Goal: Book appointment/travel/reservation

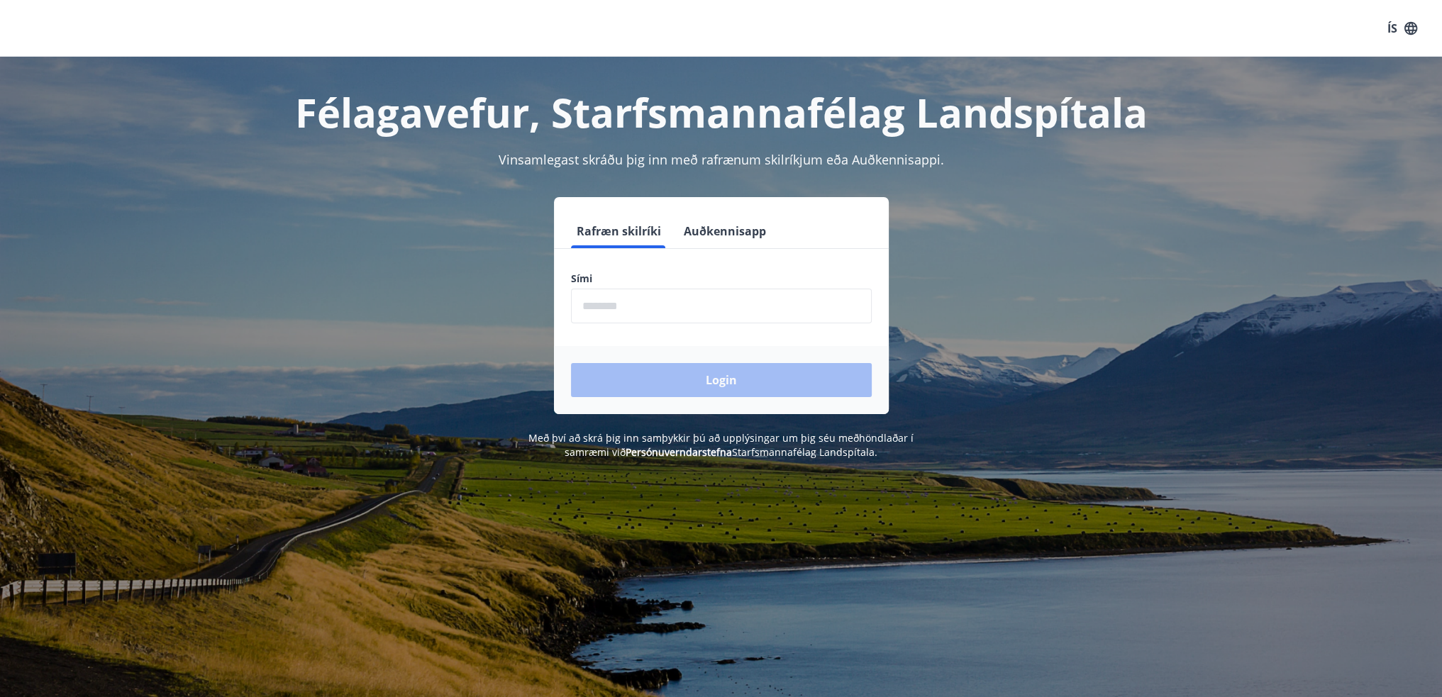
click at [595, 309] on input "phone" at bounding box center [721, 306] width 301 height 35
type input "********"
click at [690, 375] on button "Login" at bounding box center [721, 380] width 301 height 34
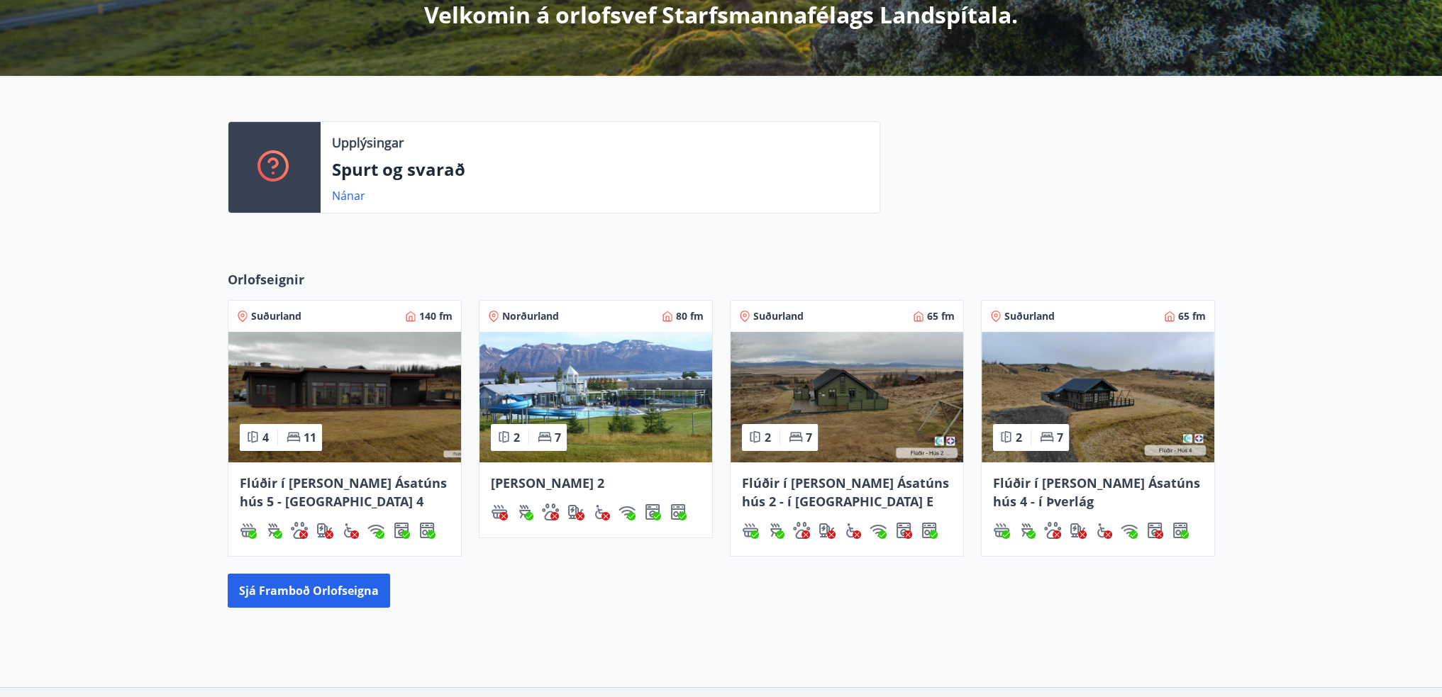
scroll to position [386, 0]
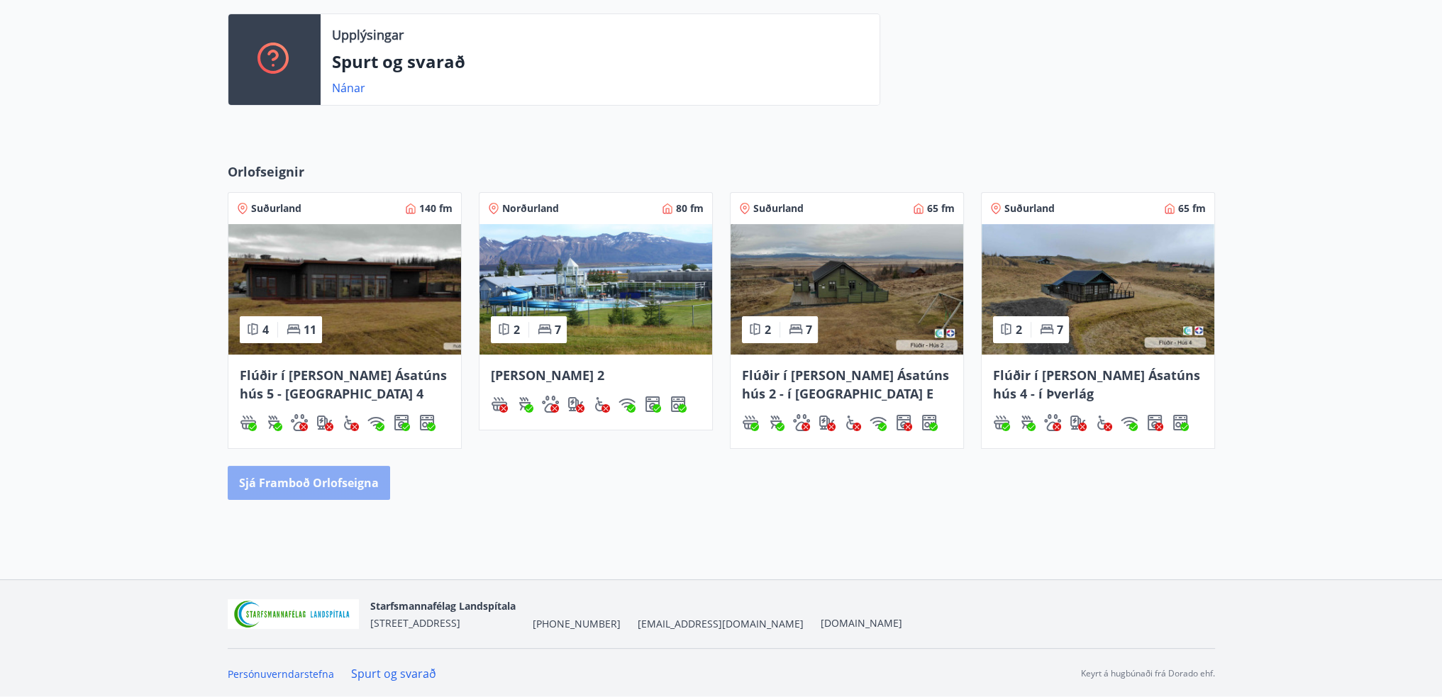
click at [350, 482] on button "Sjá framboð orlofseigna" at bounding box center [309, 483] width 162 height 34
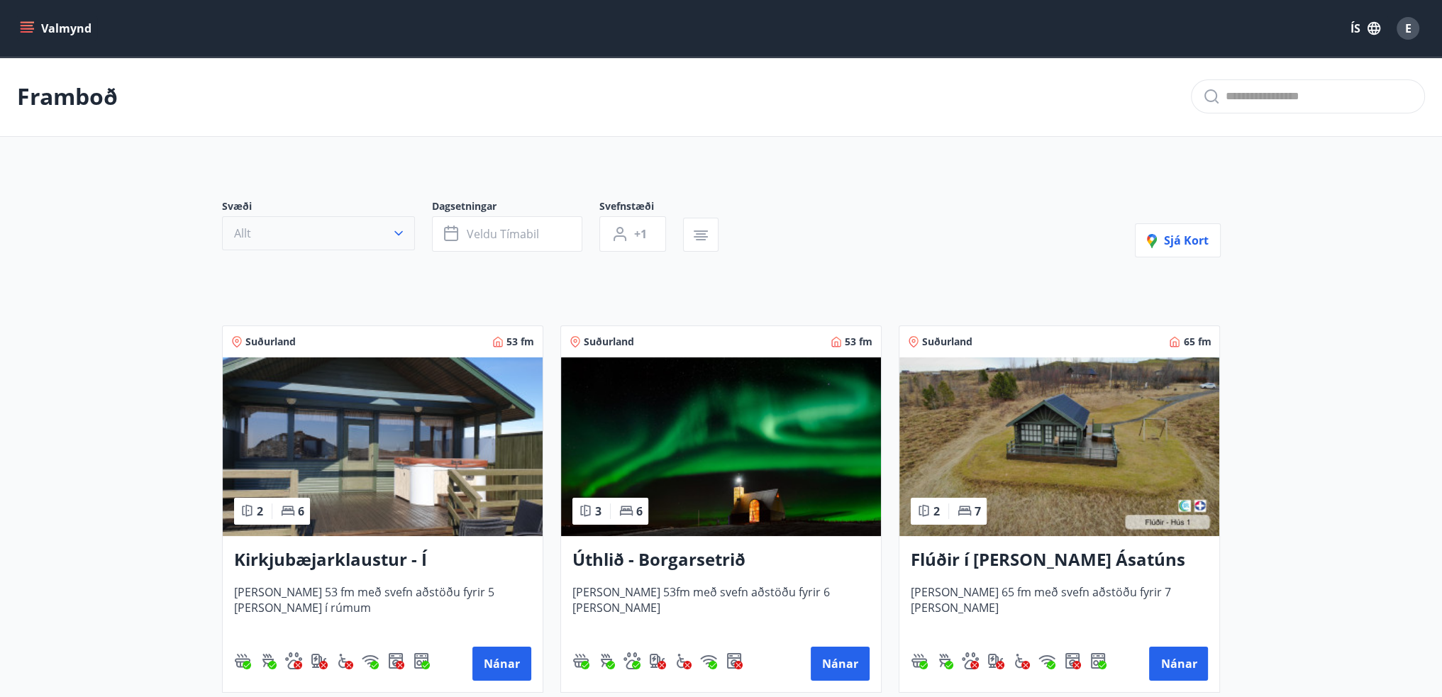
click at [316, 228] on button "Allt" at bounding box center [318, 233] width 193 height 34
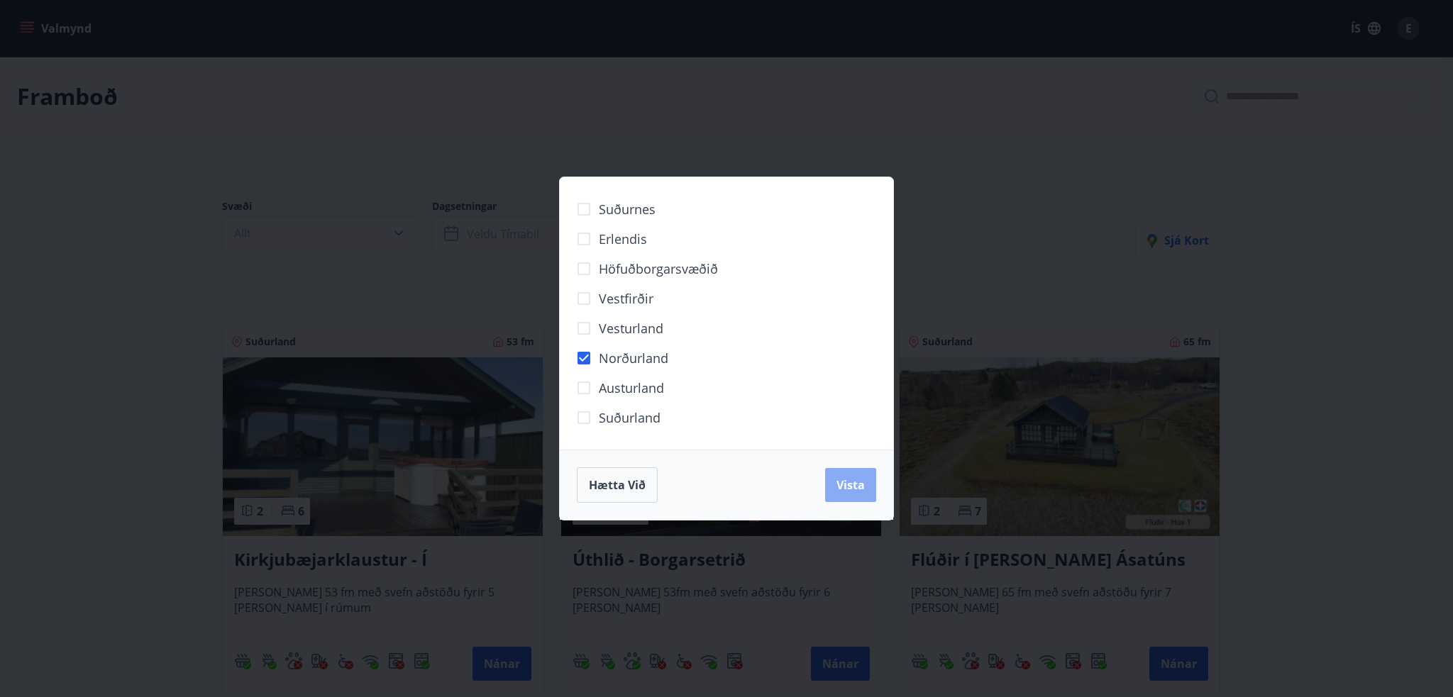
click at [839, 478] on span "Vista" at bounding box center [850, 485] width 28 height 16
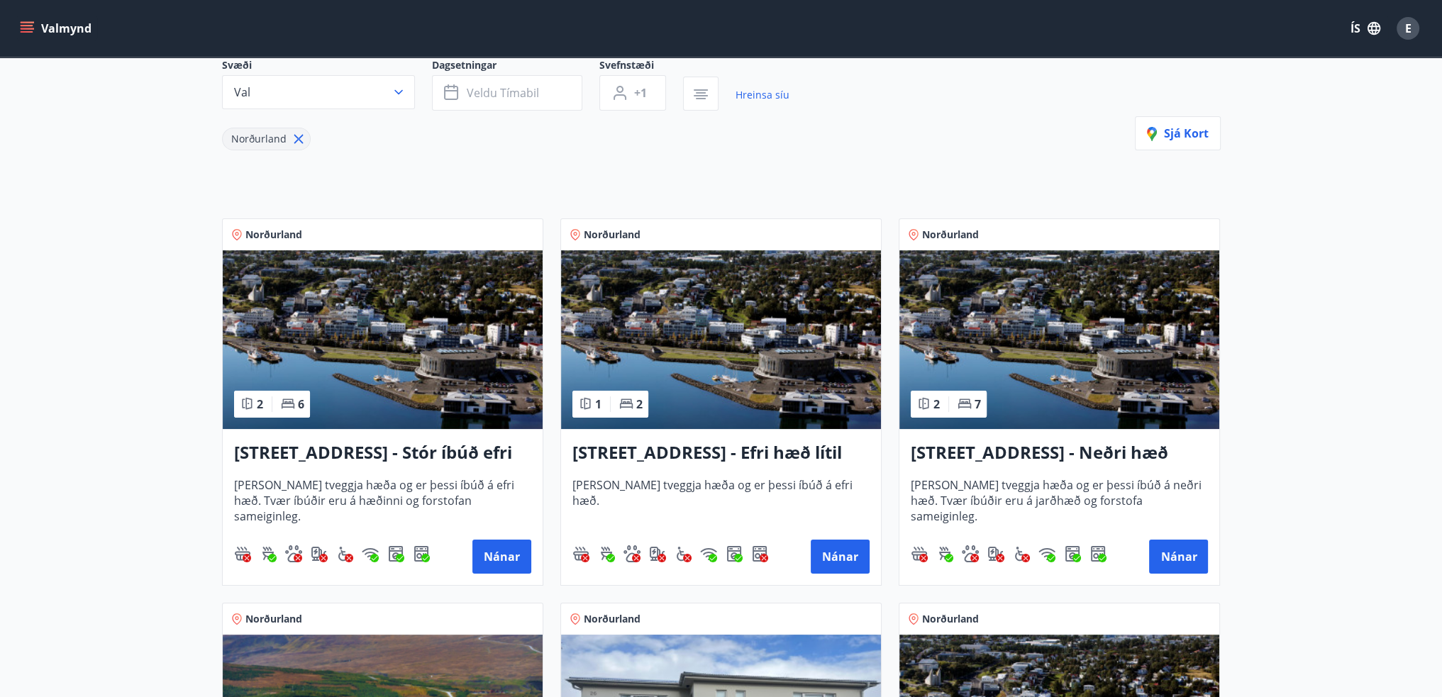
scroll to position [142, 0]
click at [446, 440] on h3 "[STREET_ADDRESS] - Stór íbúð efri hæð íbúð 1" at bounding box center [382, 453] width 297 height 26
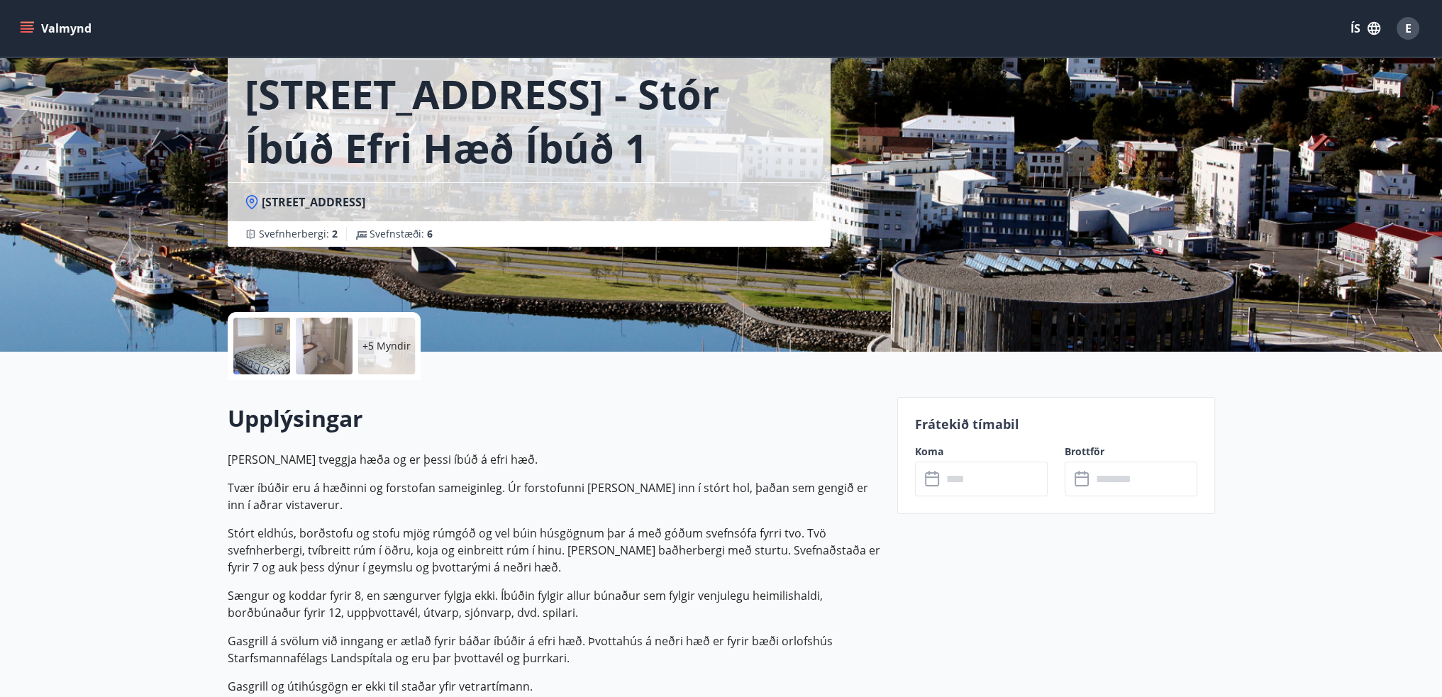
scroll to position [142, 0]
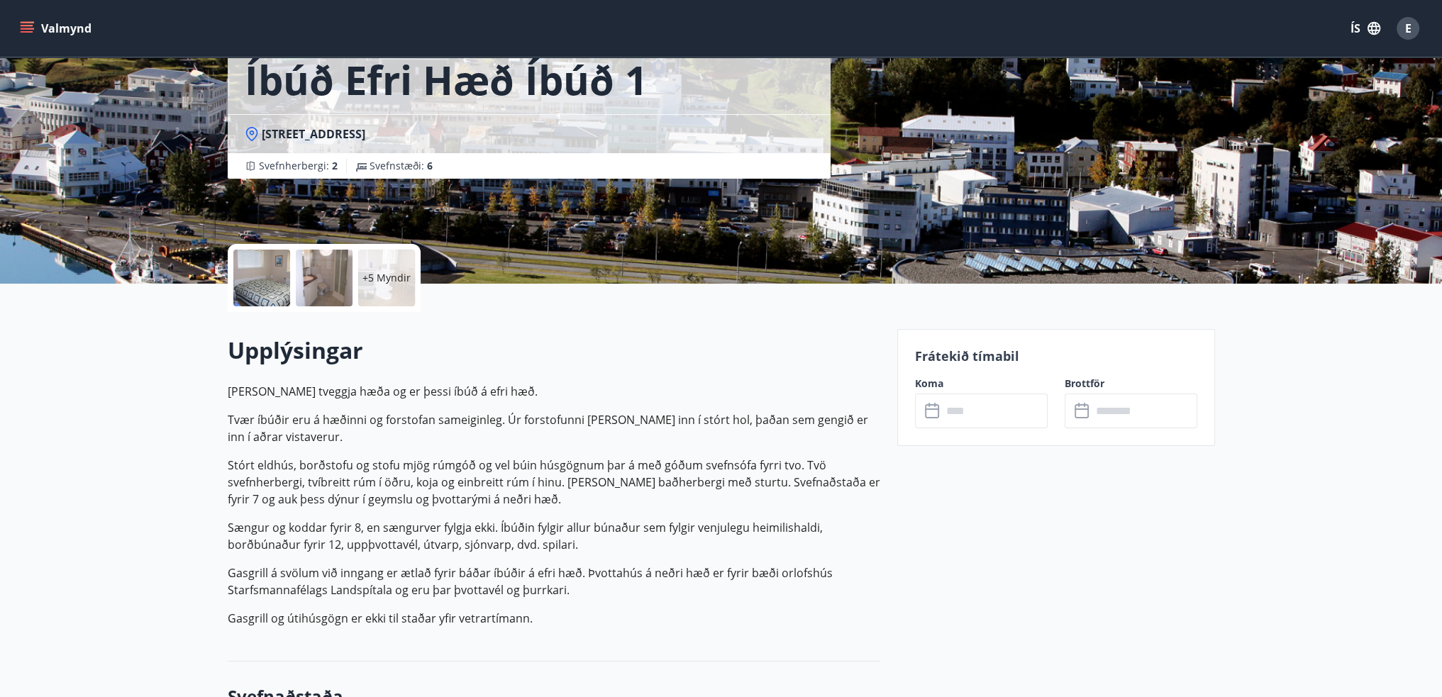
click at [958, 414] on input "text" at bounding box center [995, 411] width 106 height 35
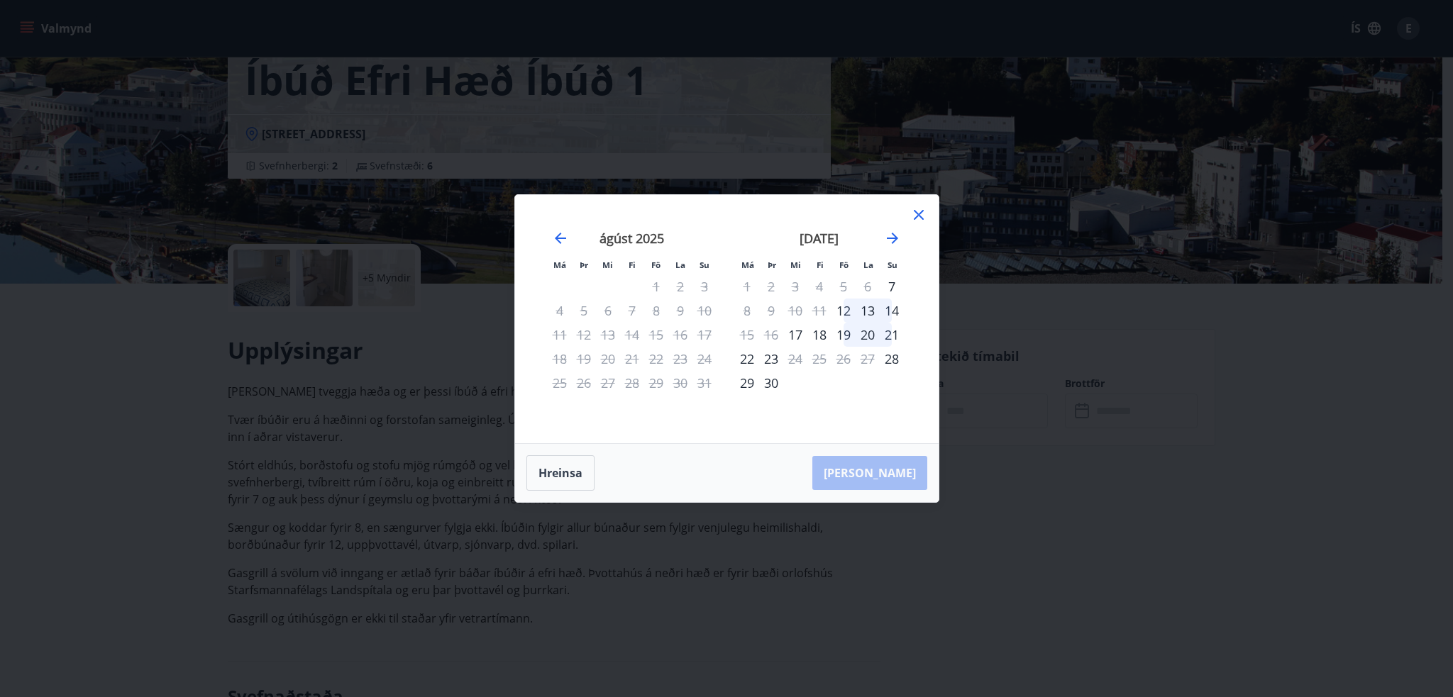
click at [911, 216] on icon at bounding box center [918, 214] width 17 height 17
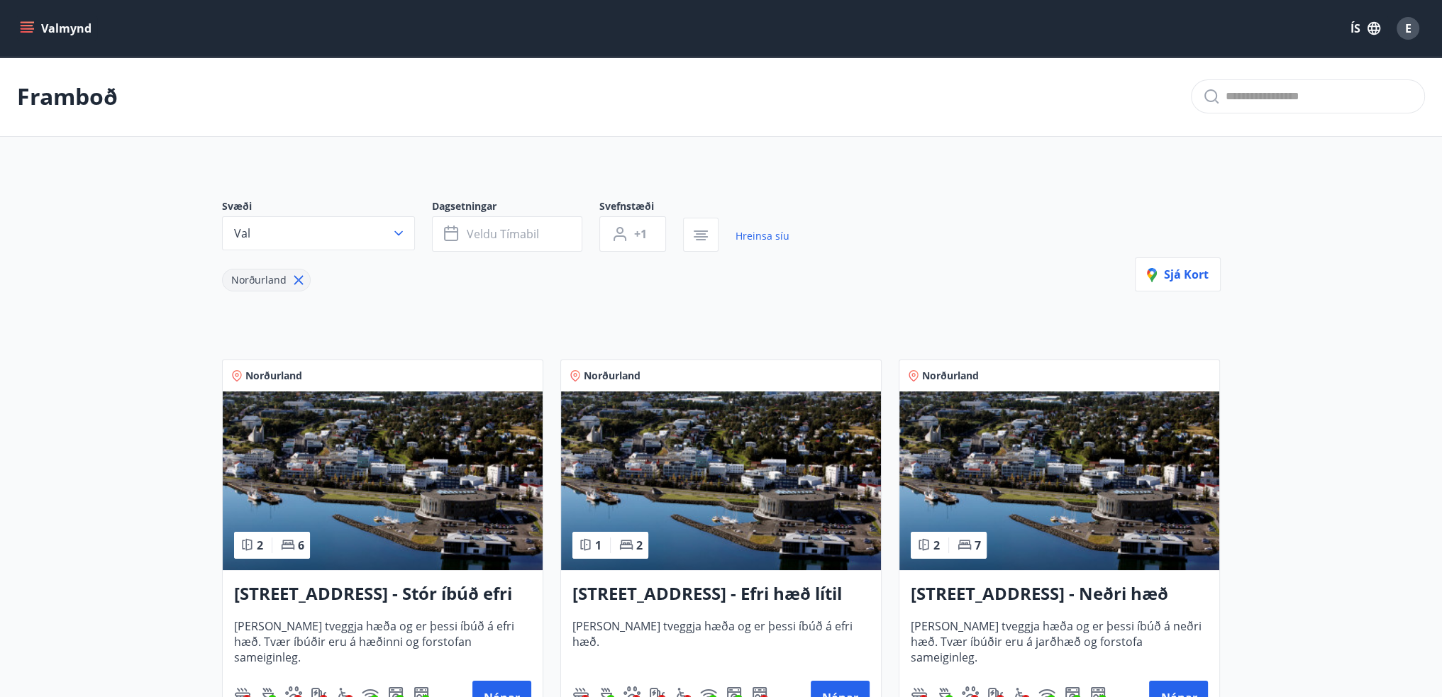
click at [987, 476] on img at bounding box center [1060, 481] width 320 height 179
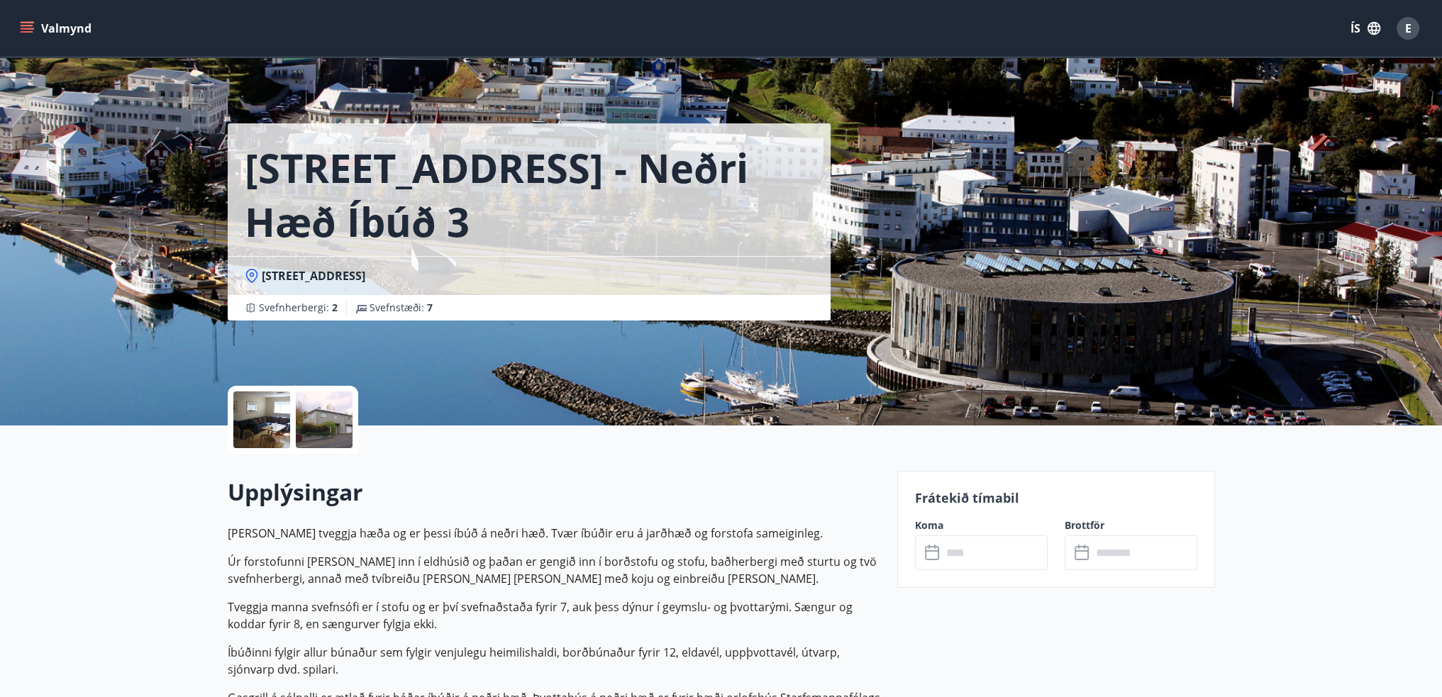
click at [951, 563] on input "text" at bounding box center [995, 553] width 106 height 35
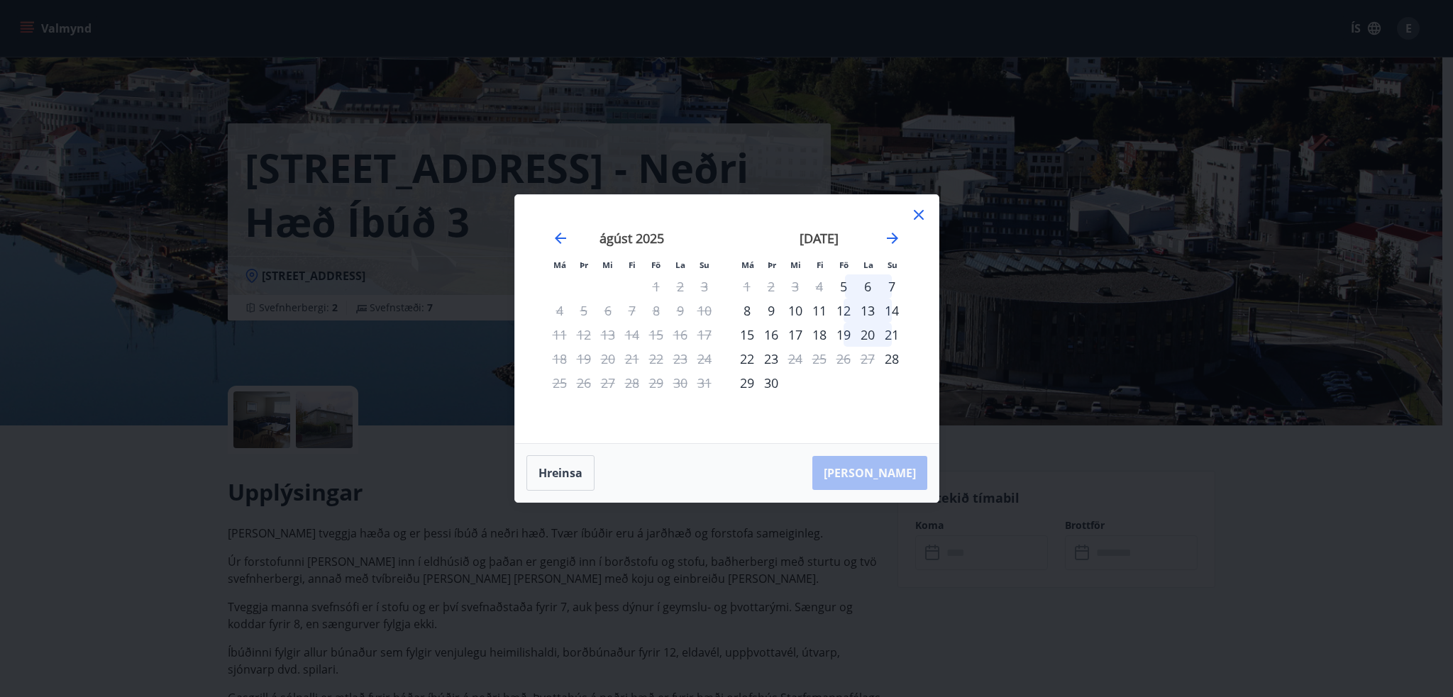
click at [914, 212] on icon at bounding box center [918, 214] width 17 height 17
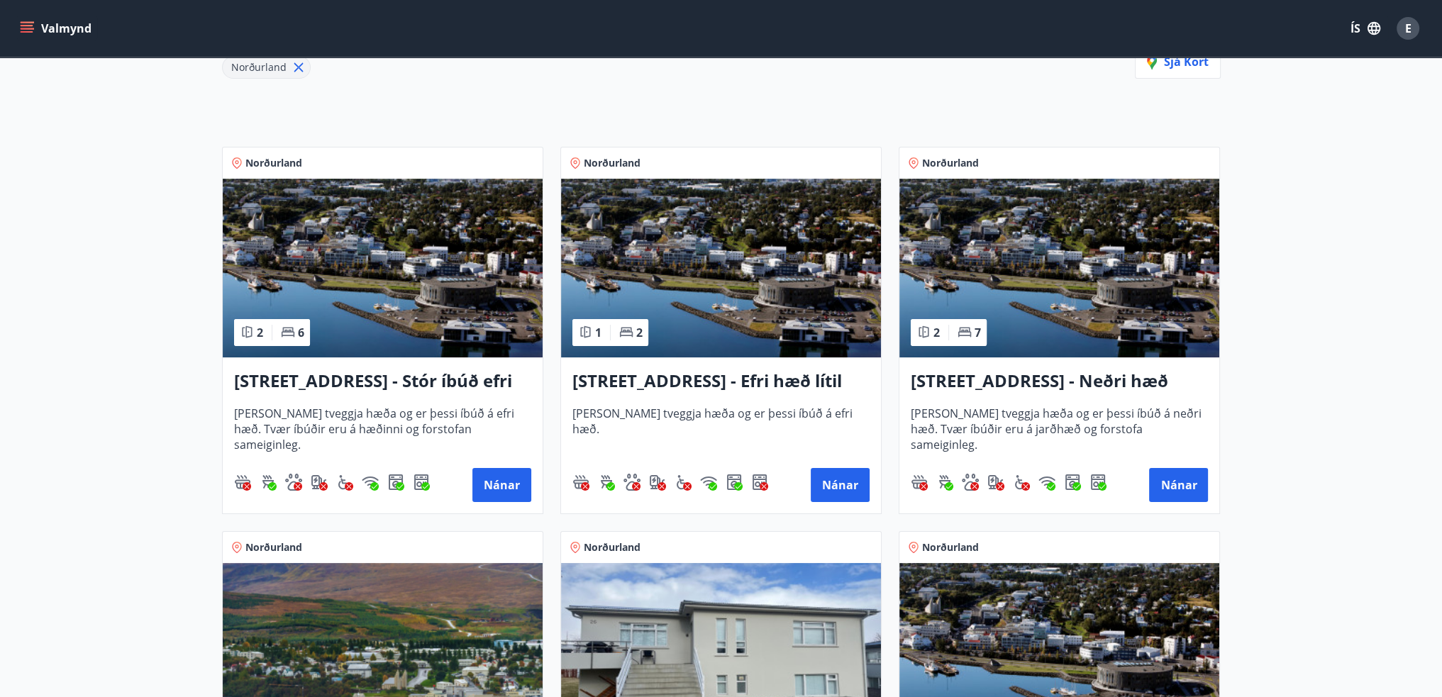
scroll to position [426, 0]
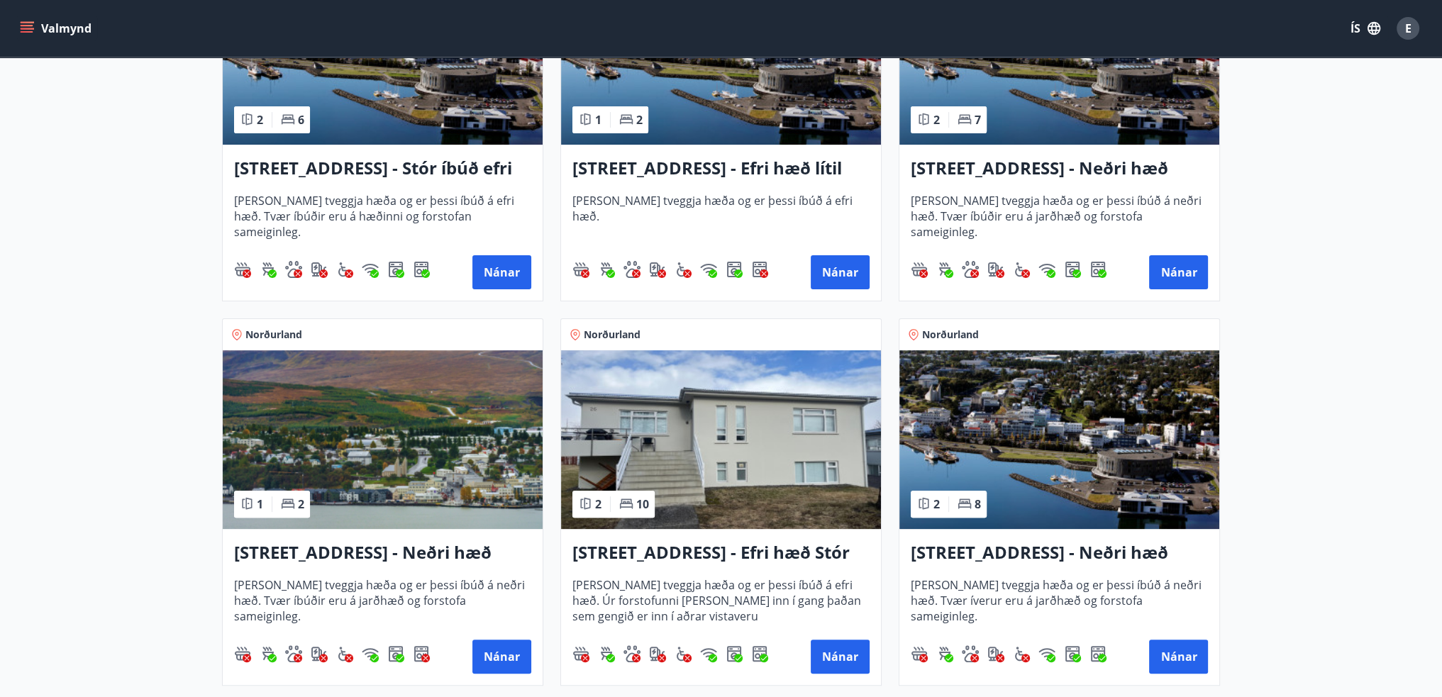
click at [957, 548] on h3 "[STREET_ADDRESS] - Neðri hæð íbúð 2" at bounding box center [1059, 554] width 297 height 26
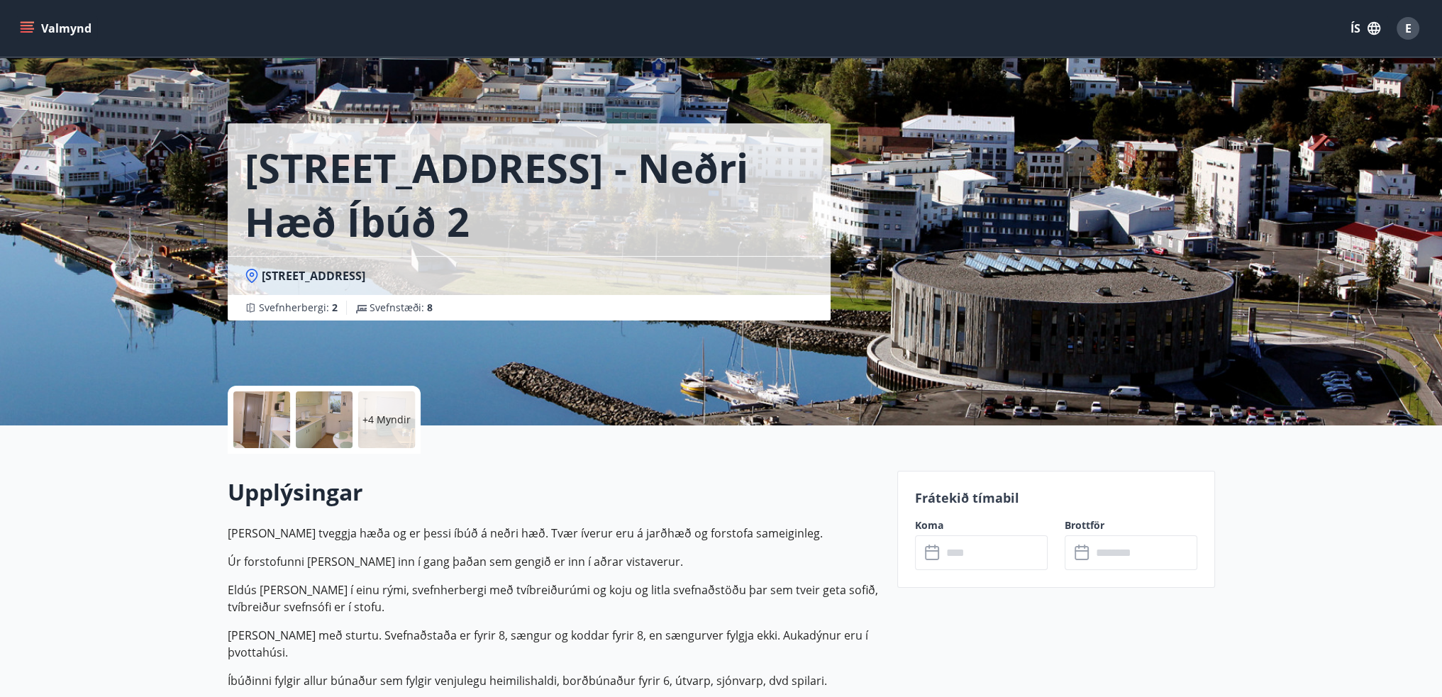
click at [969, 551] on input "text" at bounding box center [995, 553] width 106 height 35
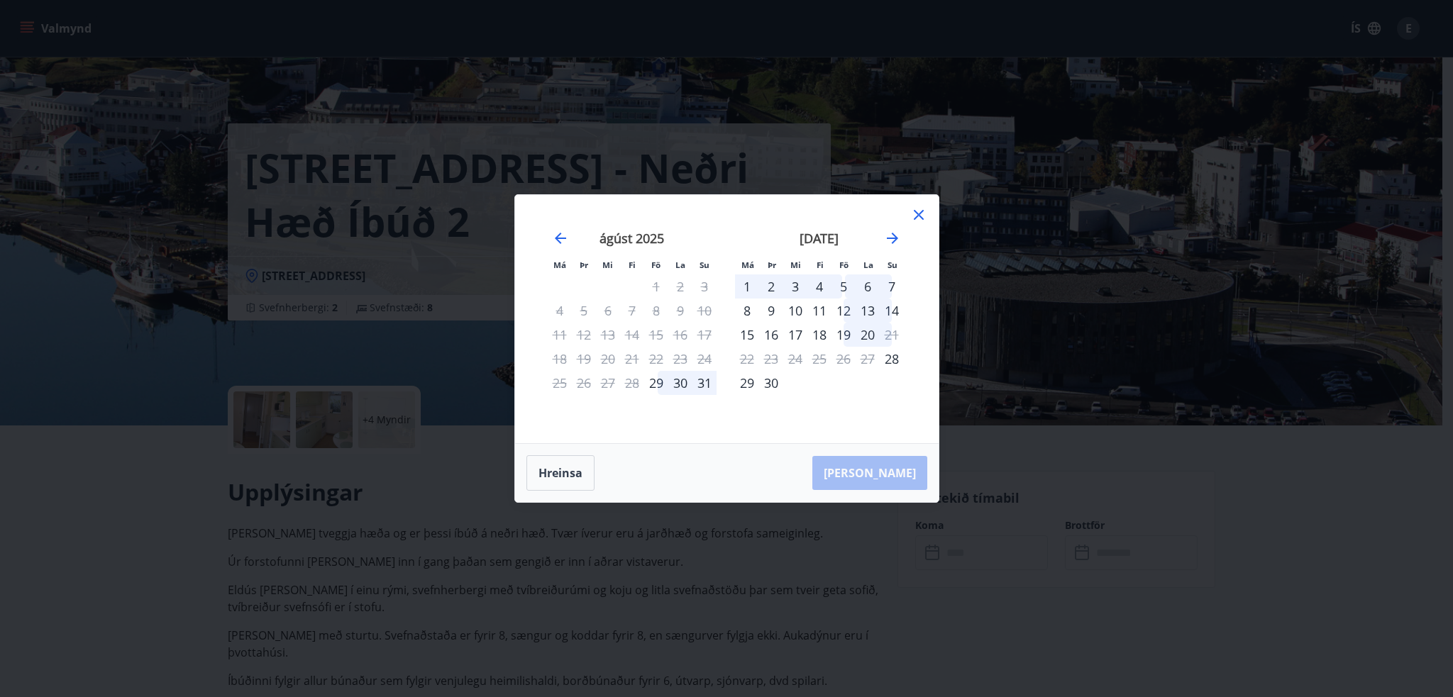
click at [919, 214] on icon at bounding box center [919, 215] width 10 height 10
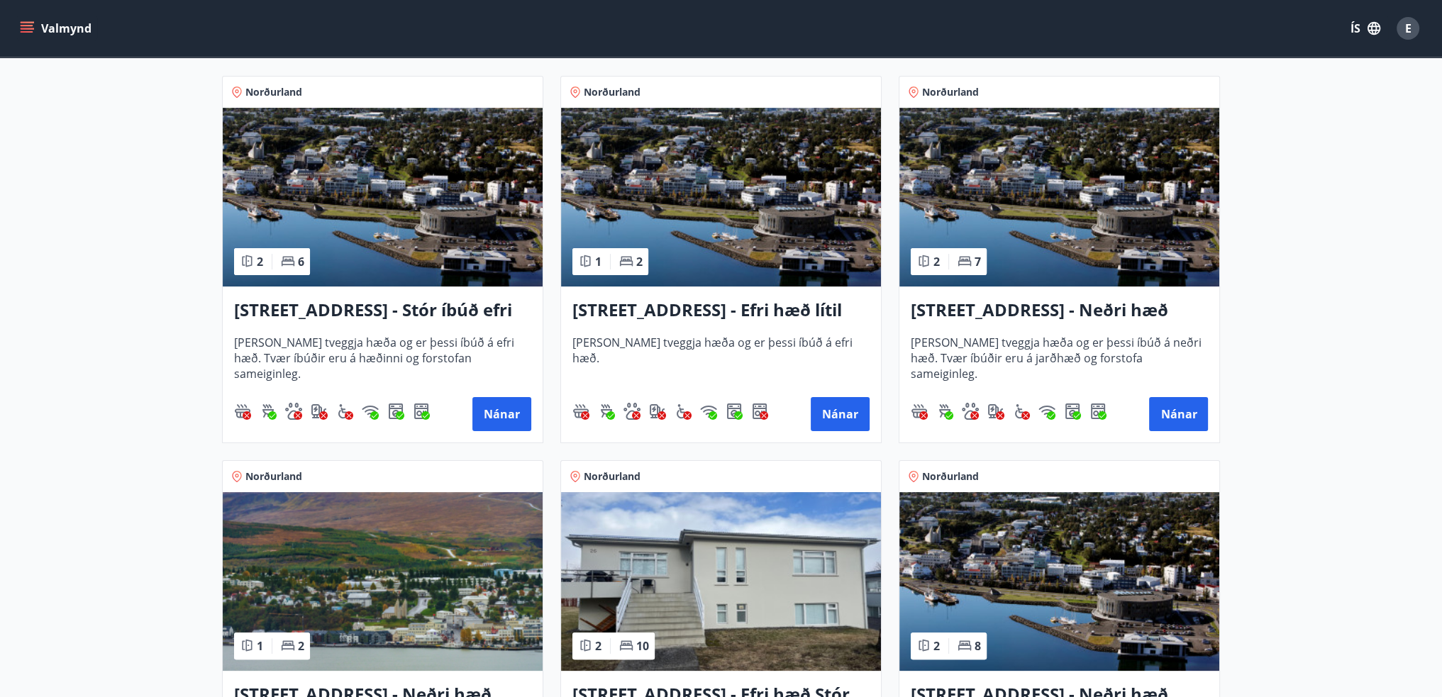
scroll to position [497, 0]
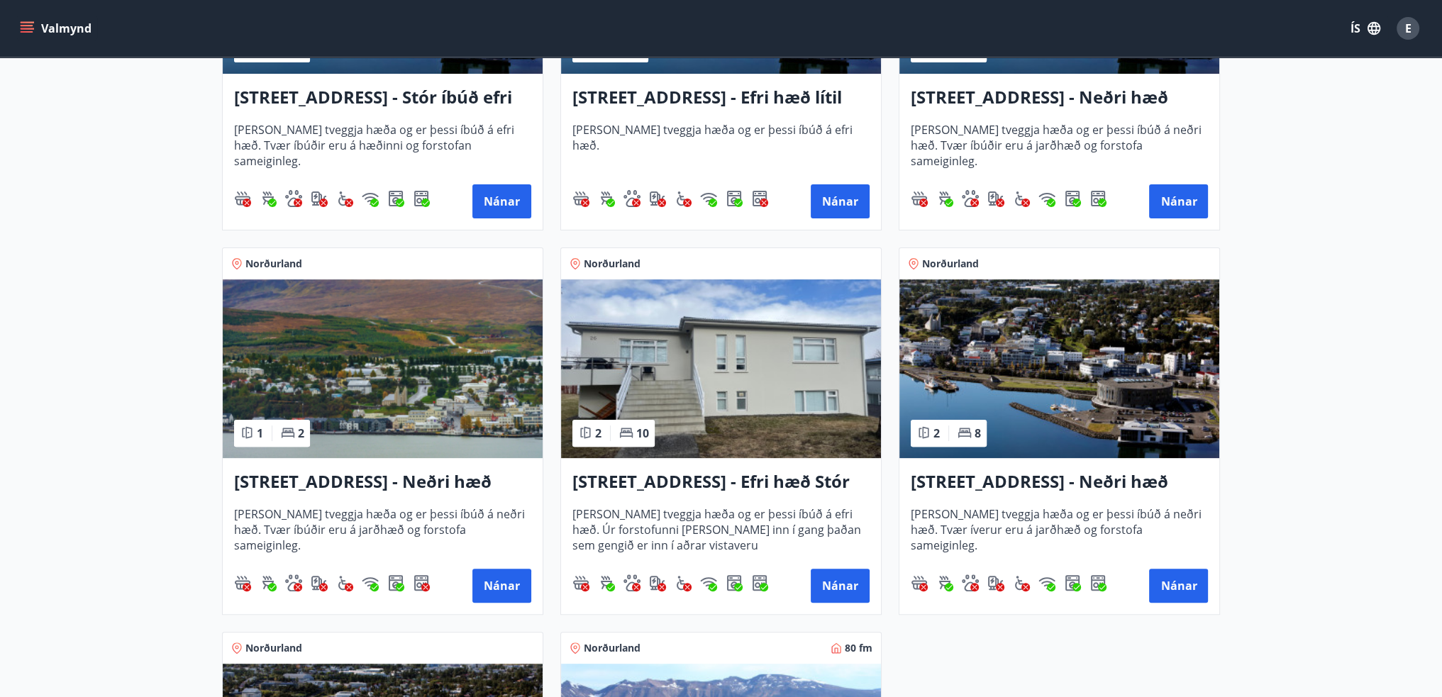
click at [682, 478] on h3 "[STREET_ADDRESS] - Efri hæð Stór íbúð 1" at bounding box center [721, 483] width 297 height 26
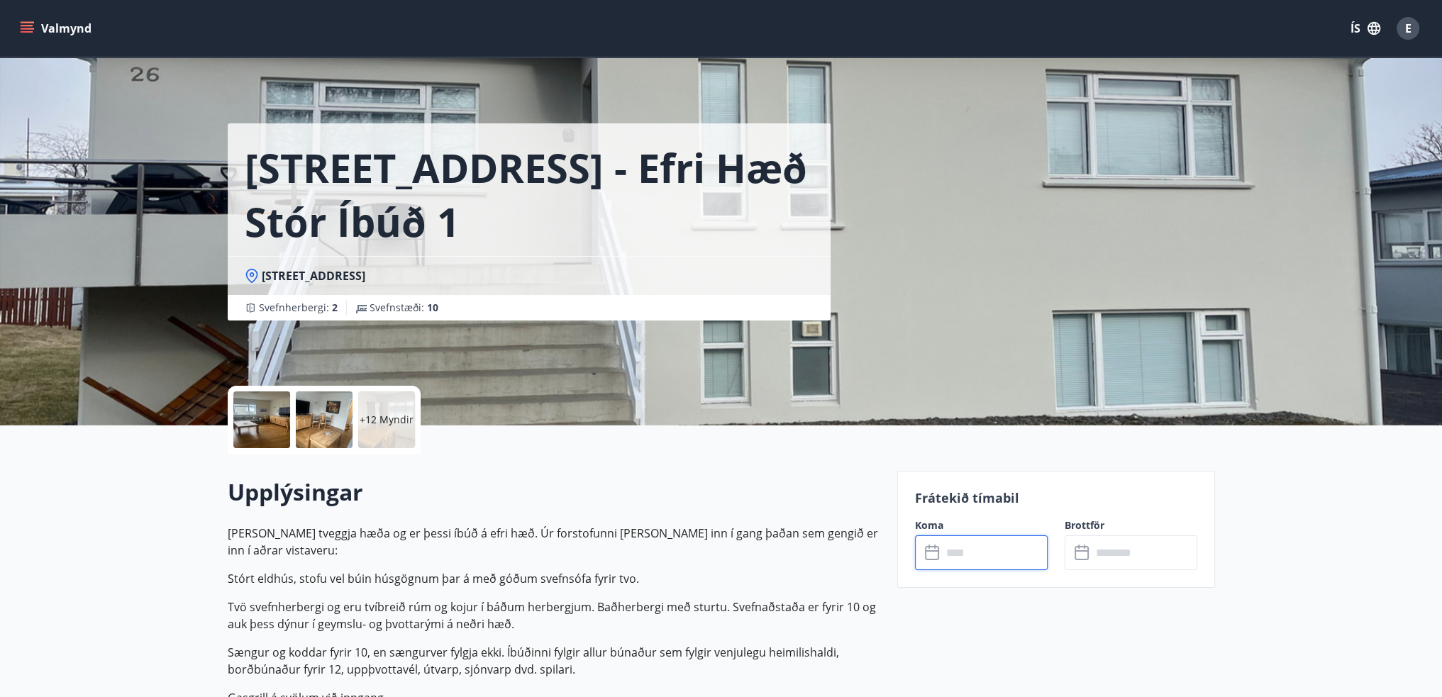
click at [945, 555] on input "text" at bounding box center [995, 553] width 106 height 35
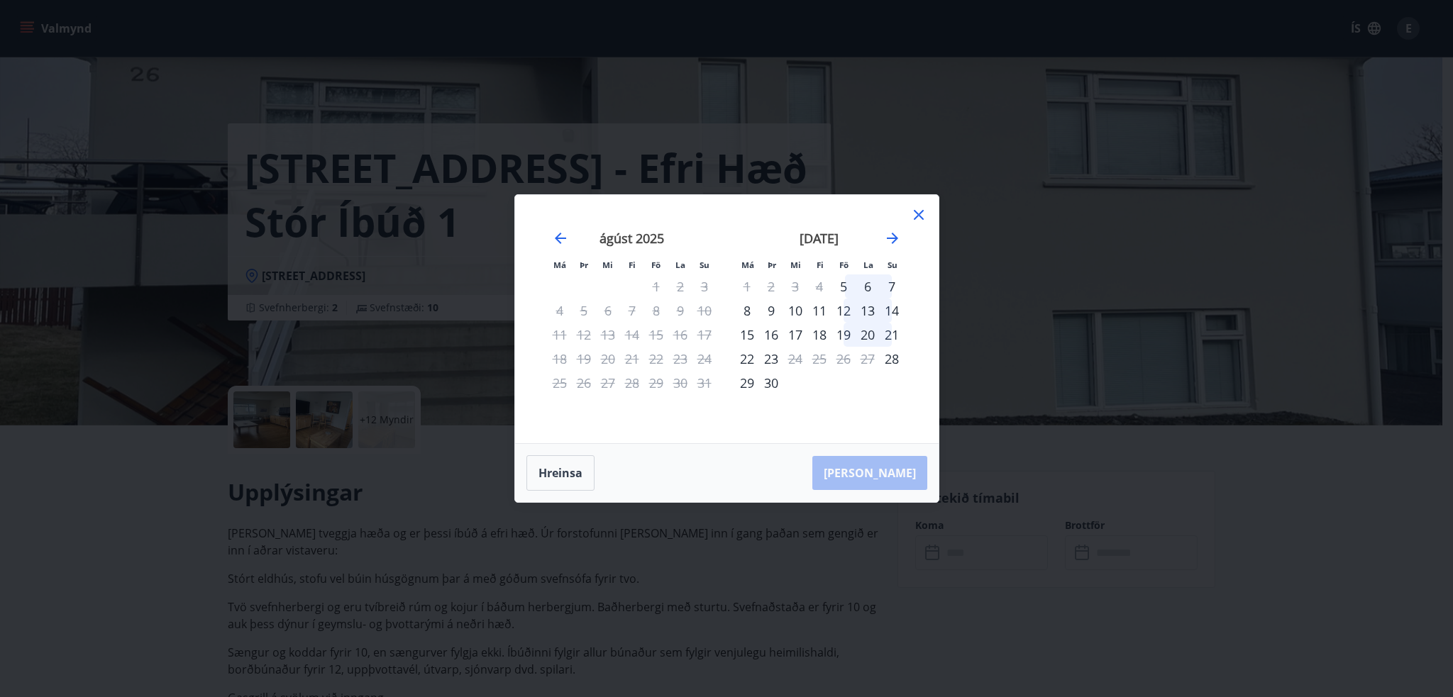
click at [917, 216] on icon at bounding box center [918, 214] width 17 height 17
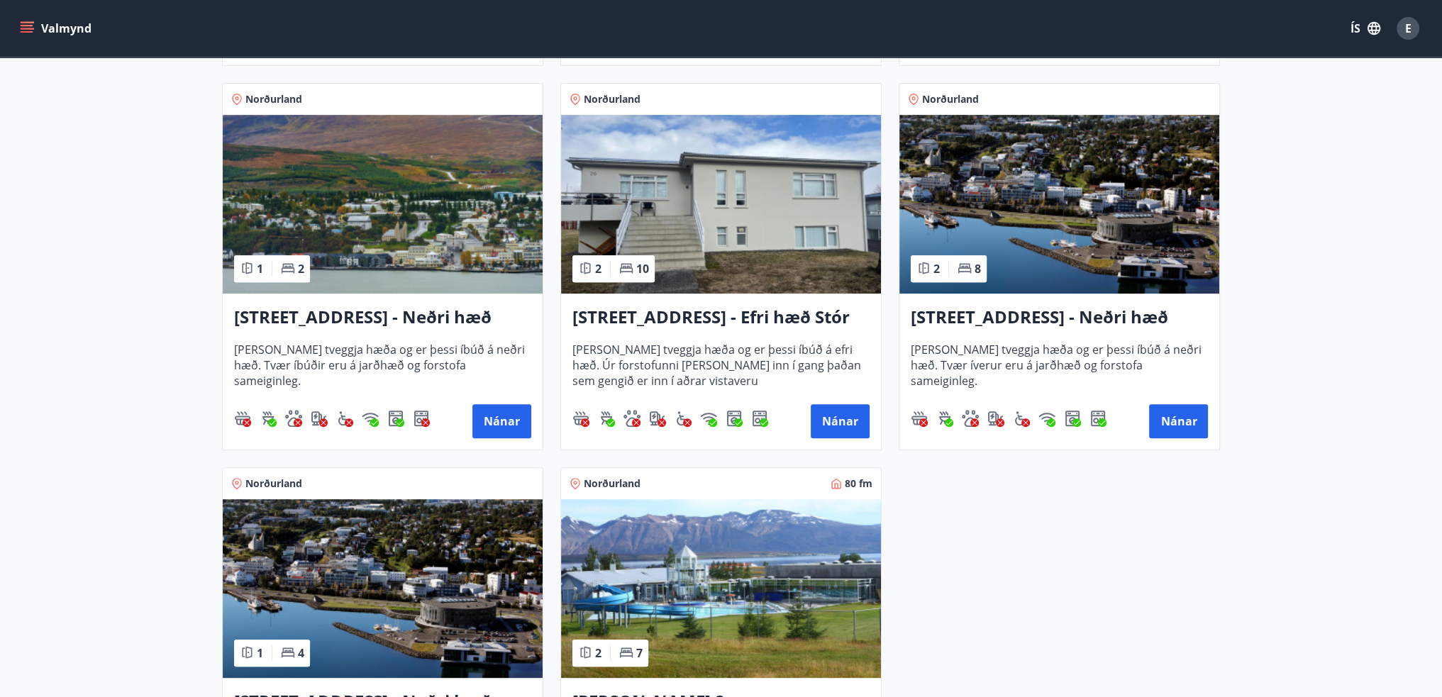
scroll to position [780, 0]
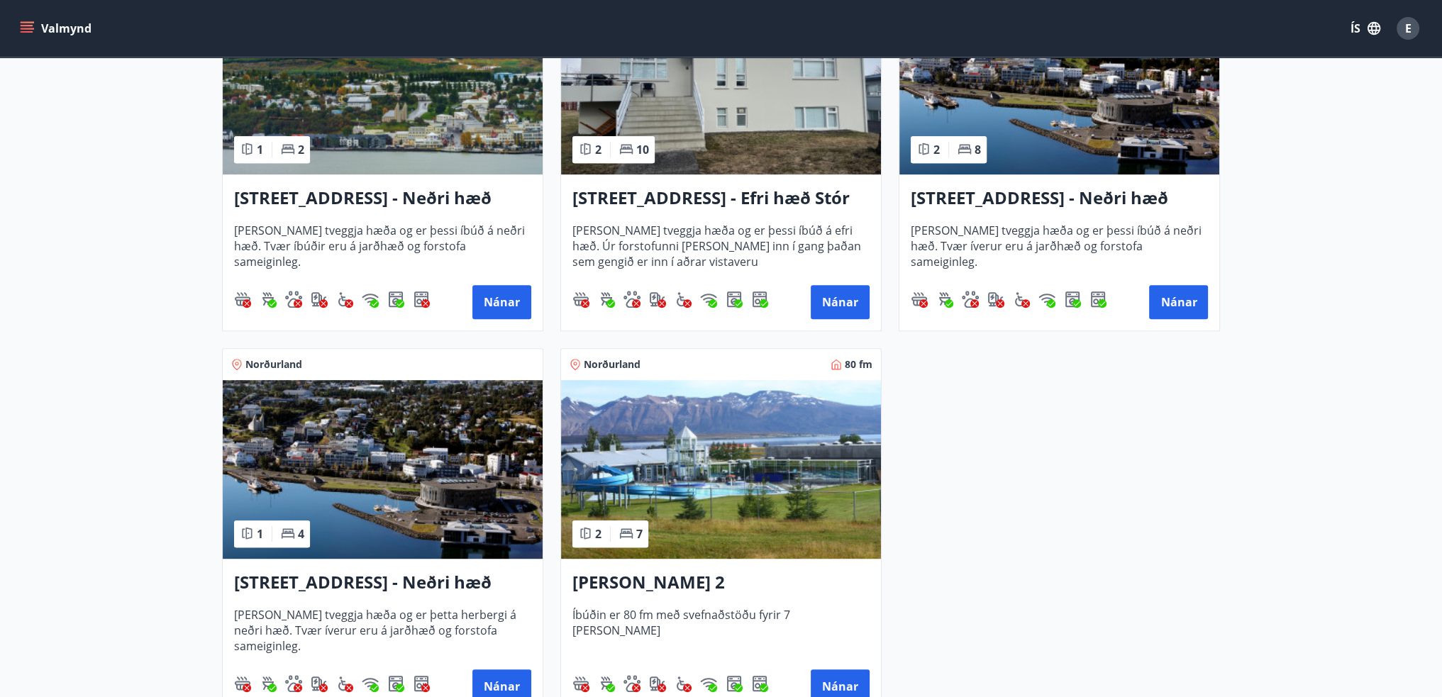
click at [403, 570] on h3 "[STREET_ADDRESS] - Neðri hæð íbúð 3" at bounding box center [382, 583] width 297 height 26
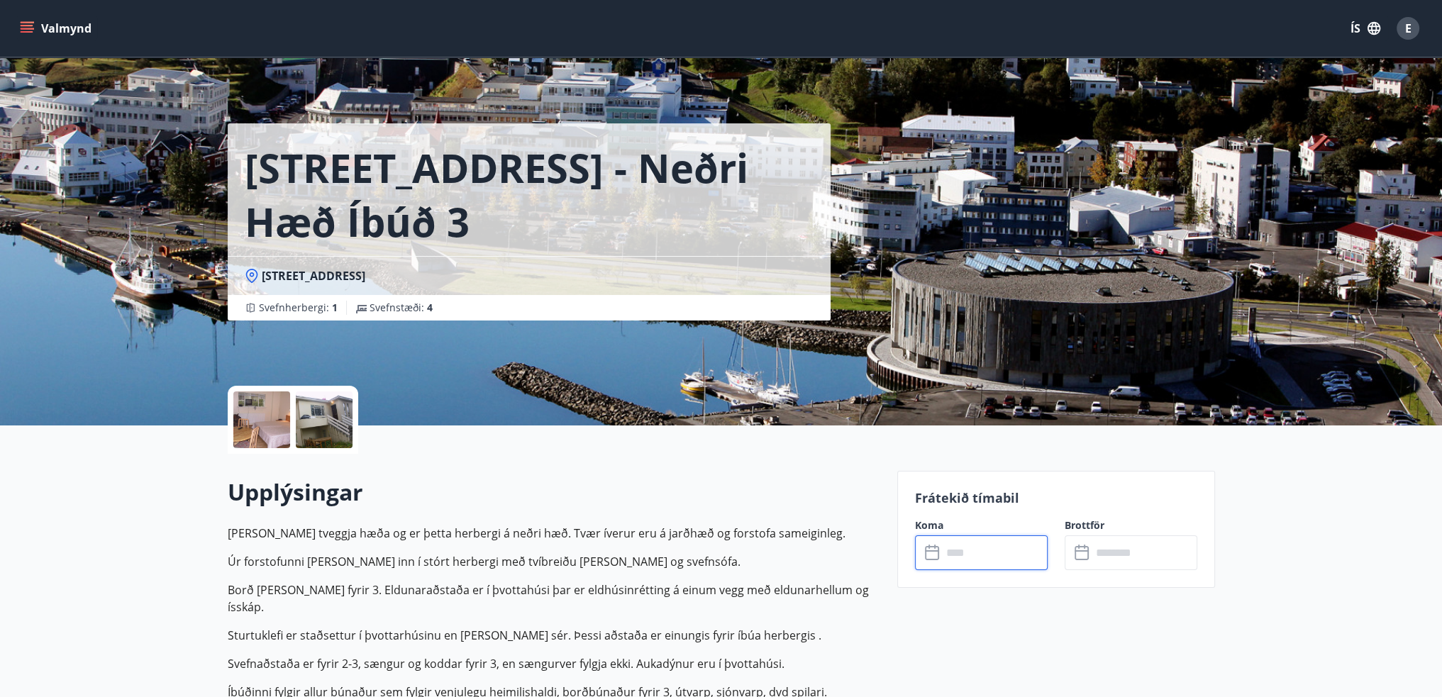
click at [954, 556] on input "text" at bounding box center [995, 553] width 106 height 35
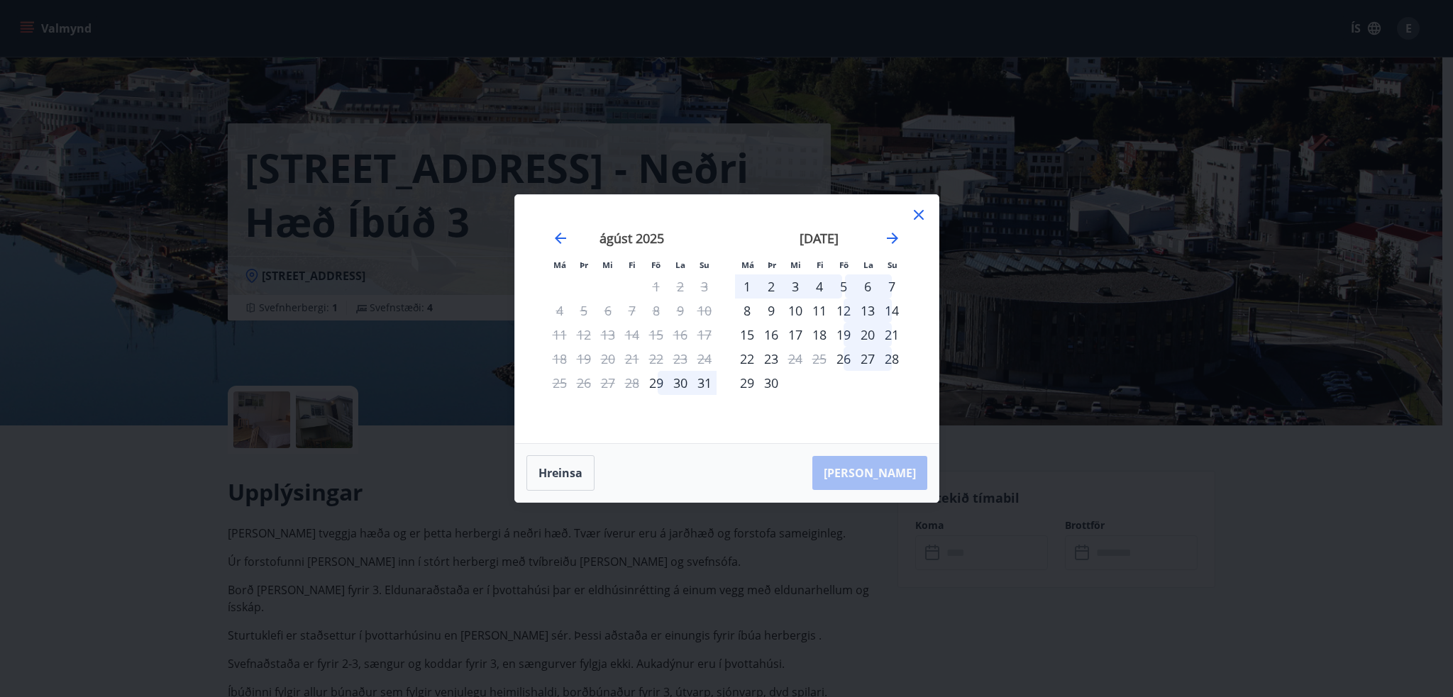
click at [915, 212] on icon at bounding box center [919, 215] width 10 height 10
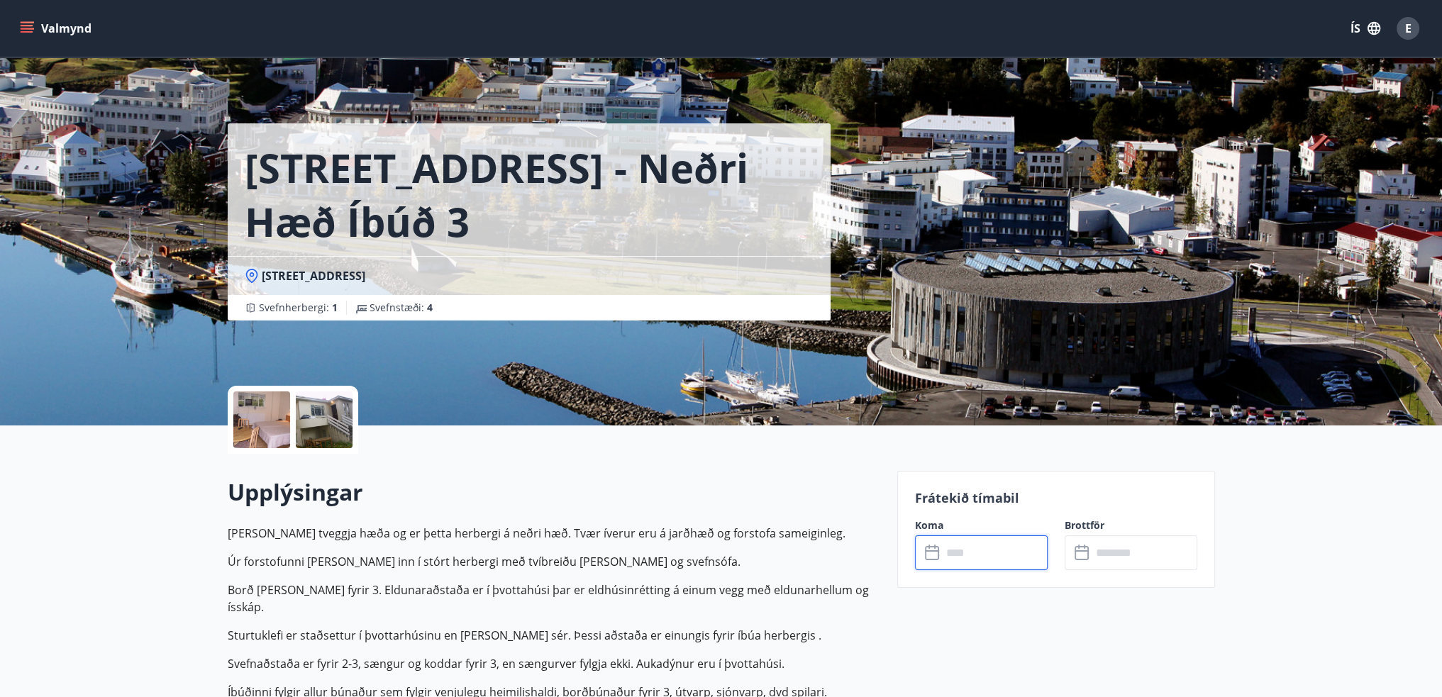
click at [255, 415] on div at bounding box center [261, 420] width 57 height 57
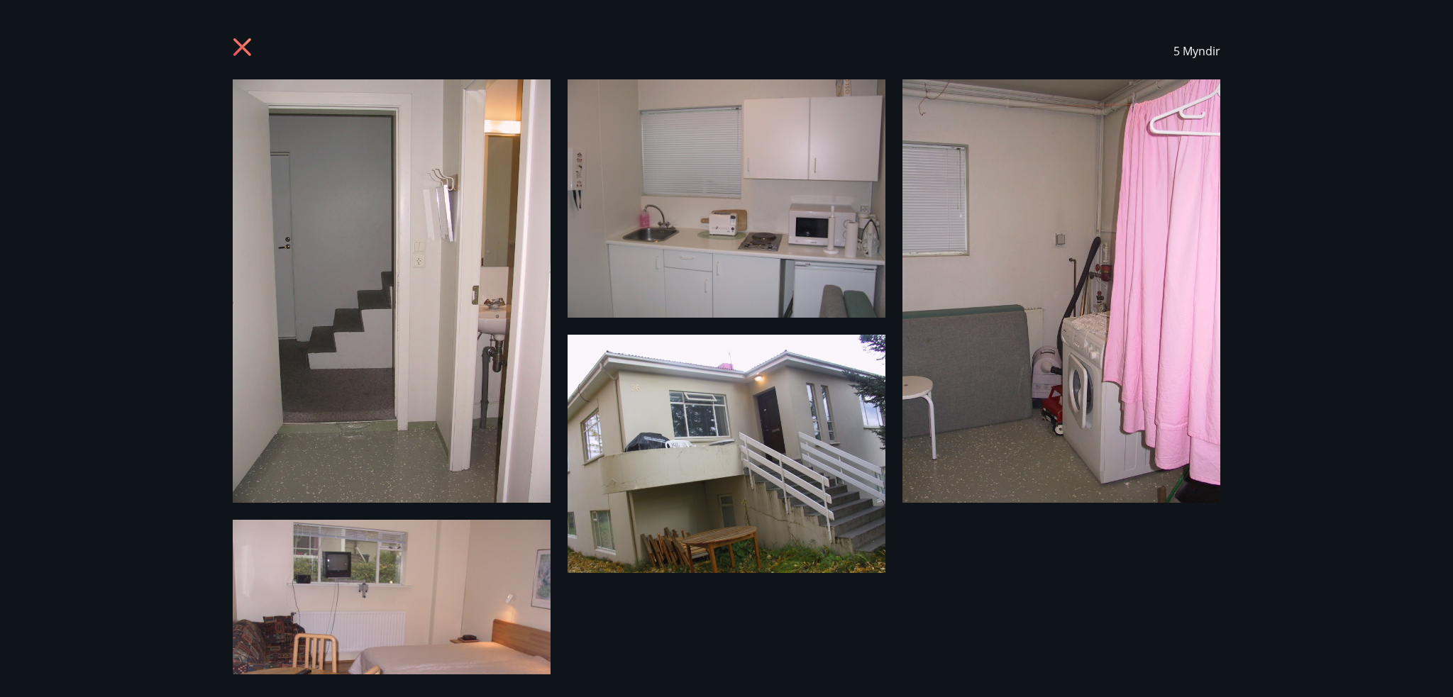
drag, startPoint x: 245, startPoint y: 50, endPoint x: 278, endPoint y: 71, distance: 39.6
click at [245, 50] on icon at bounding box center [242, 47] width 18 height 18
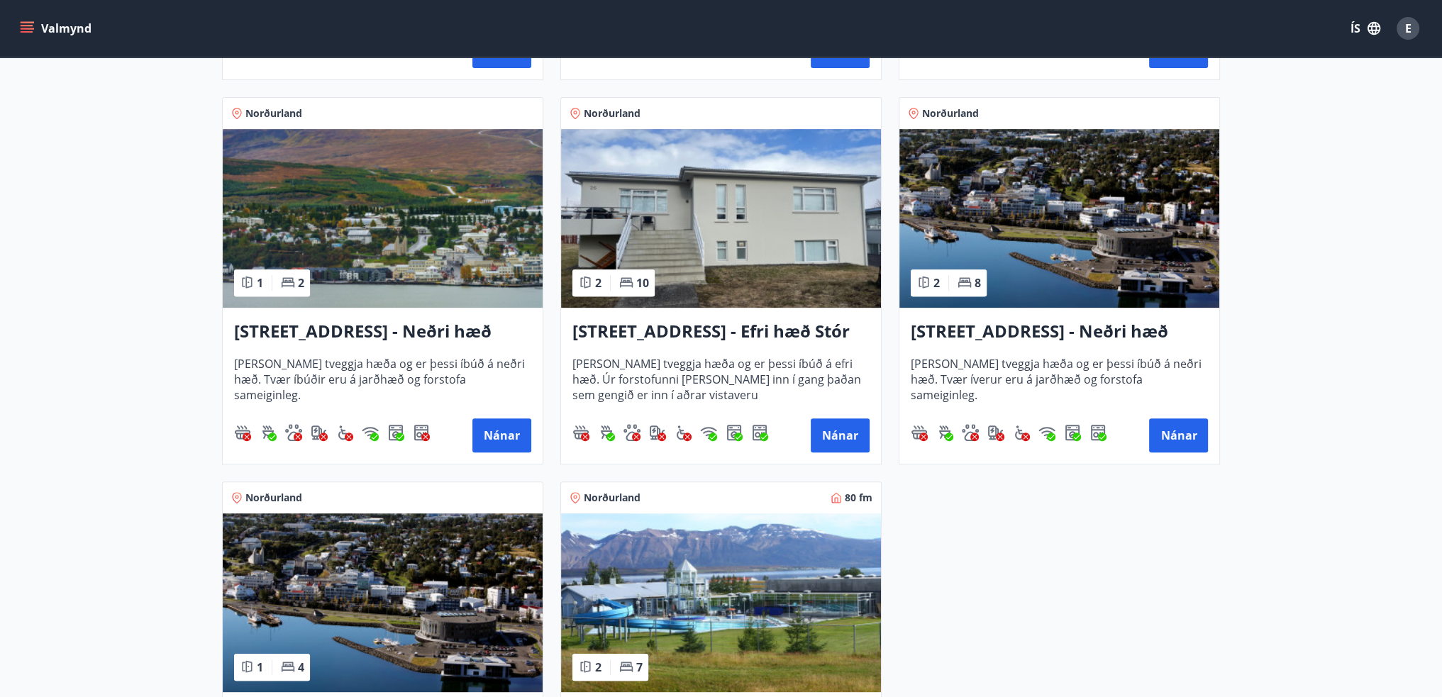
scroll to position [640, 0]
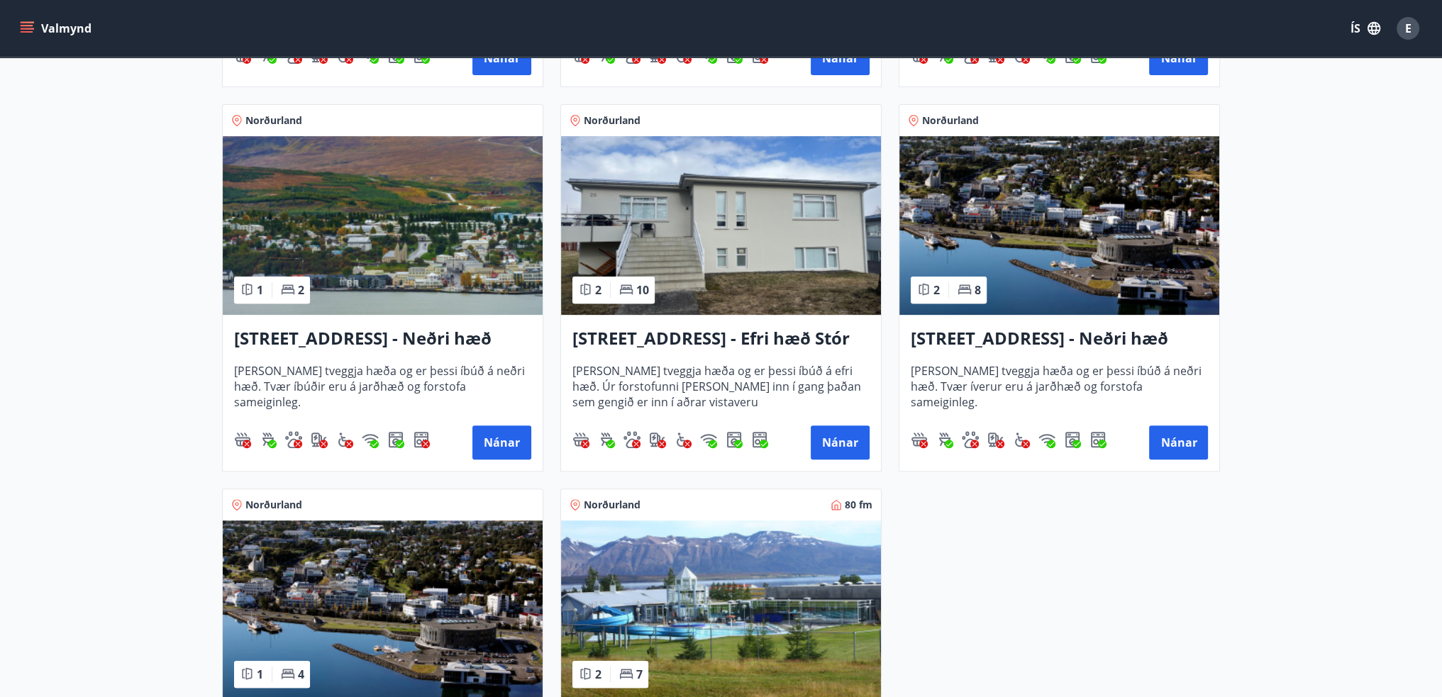
click at [442, 335] on h3 "[STREET_ADDRESS] - Neðri hæð íbúð 4" at bounding box center [382, 339] width 297 height 26
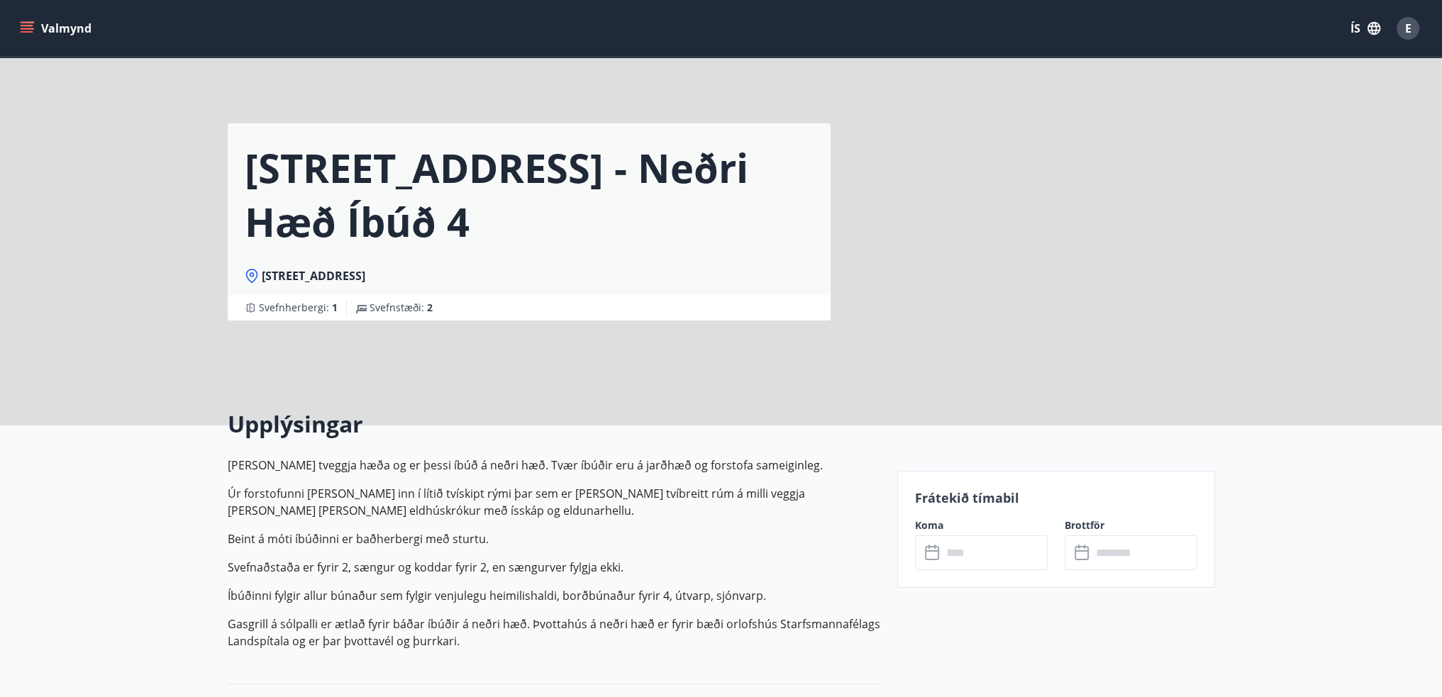
click at [911, 544] on div "Koma ​ ​" at bounding box center [973, 545] width 150 height 52
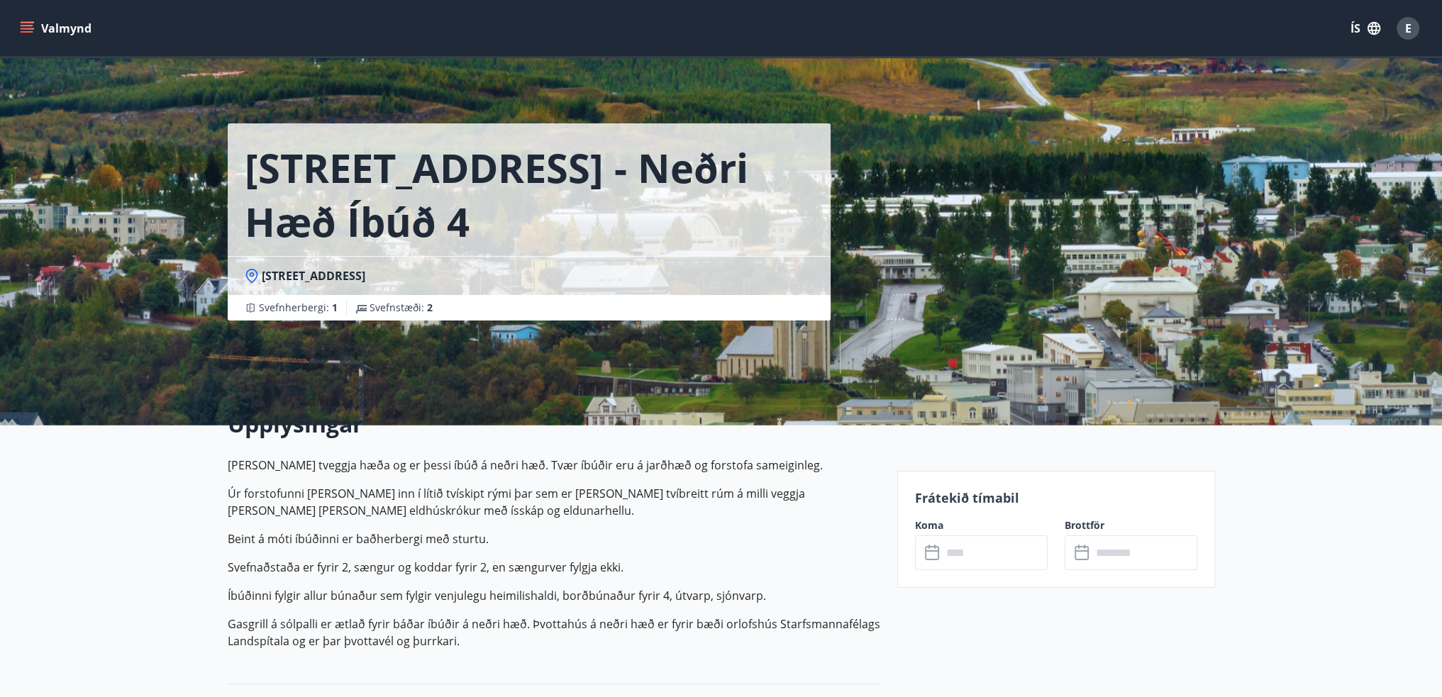
click at [939, 551] on icon at bounding box center [933, 553] width 17 height 17
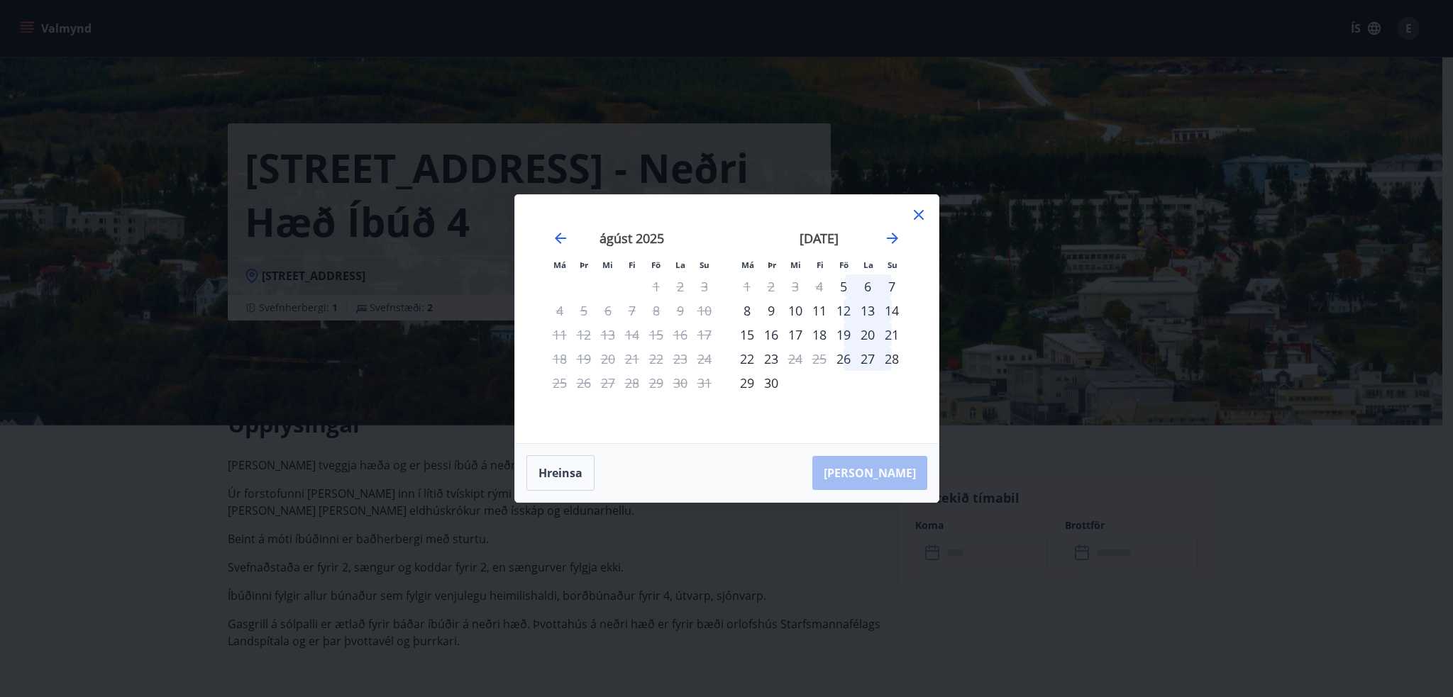
click at [919, 214] on icon at bounding box center [919, 215] width 10 height 10
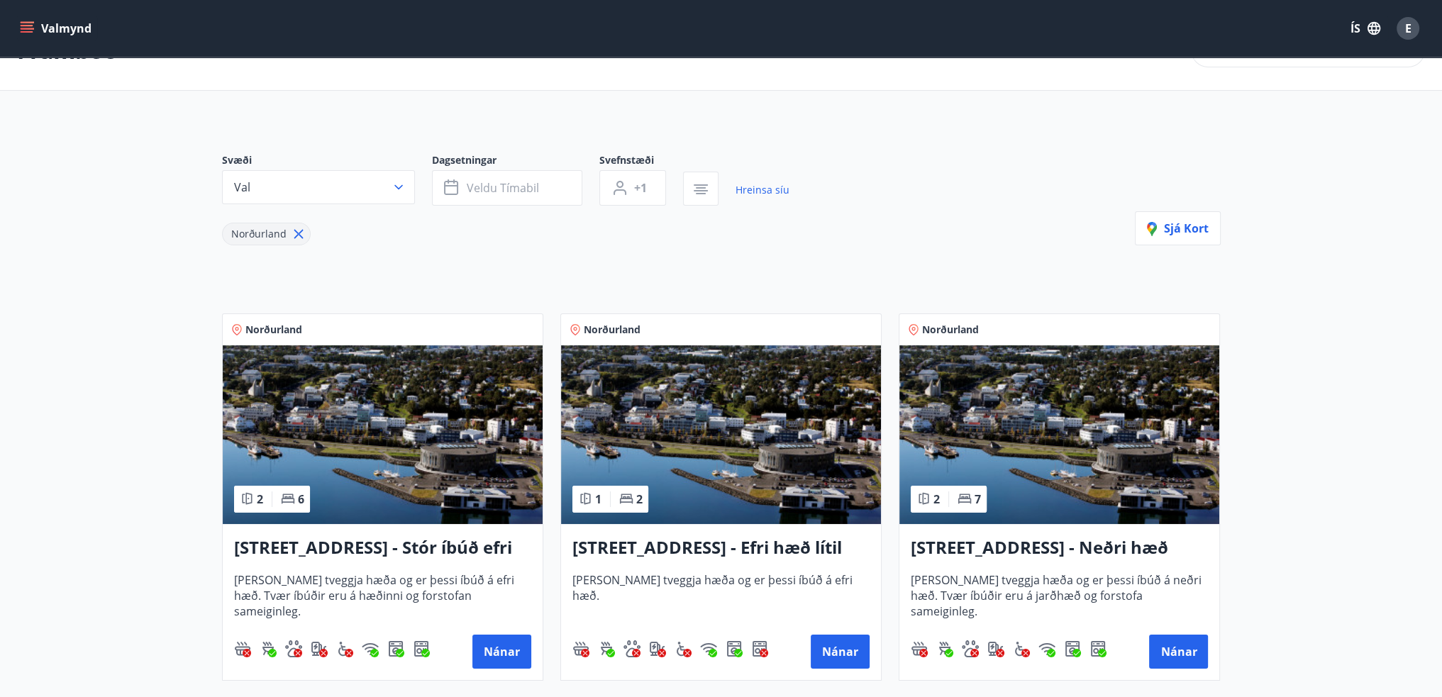
scroll to position [71, 0]
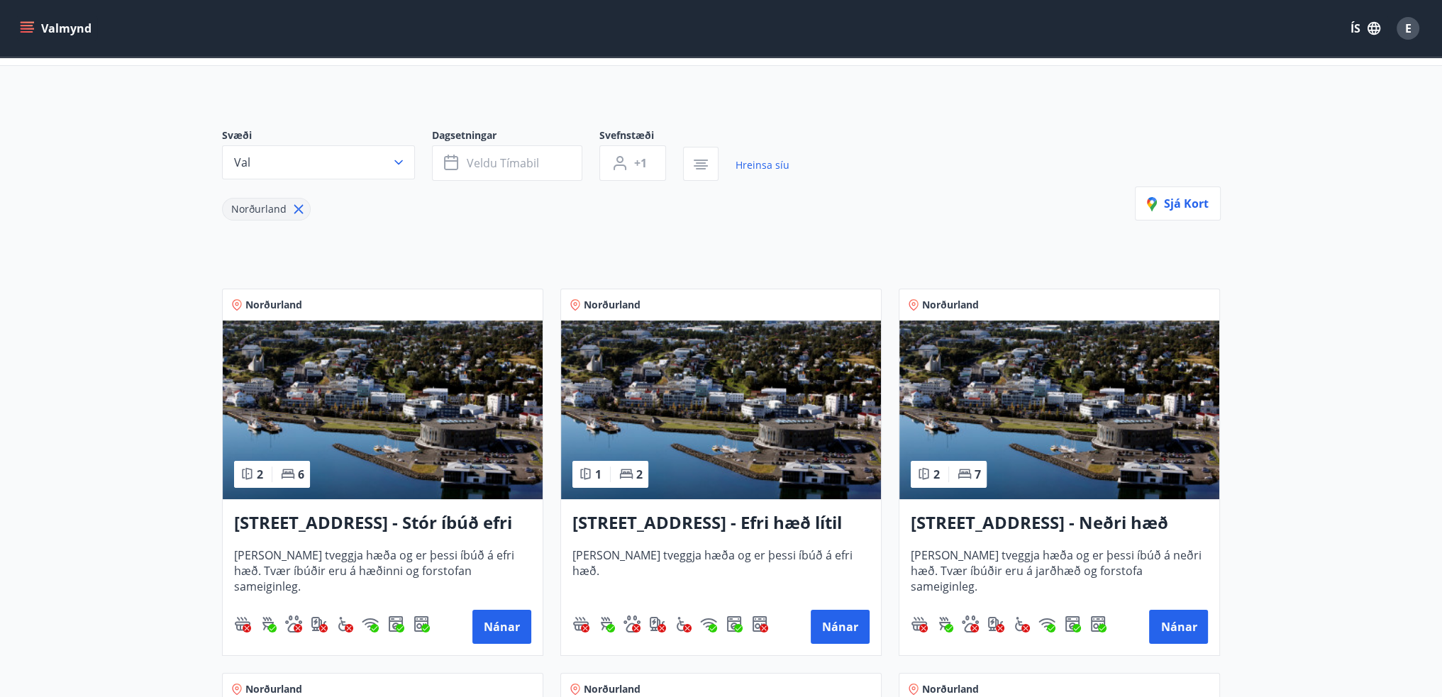
click at [968, 512] on h3 "[STREET_ADDRESS] - Neðri hæð íbúð 3" at bounding box center [1059, 524] width 297 height 26
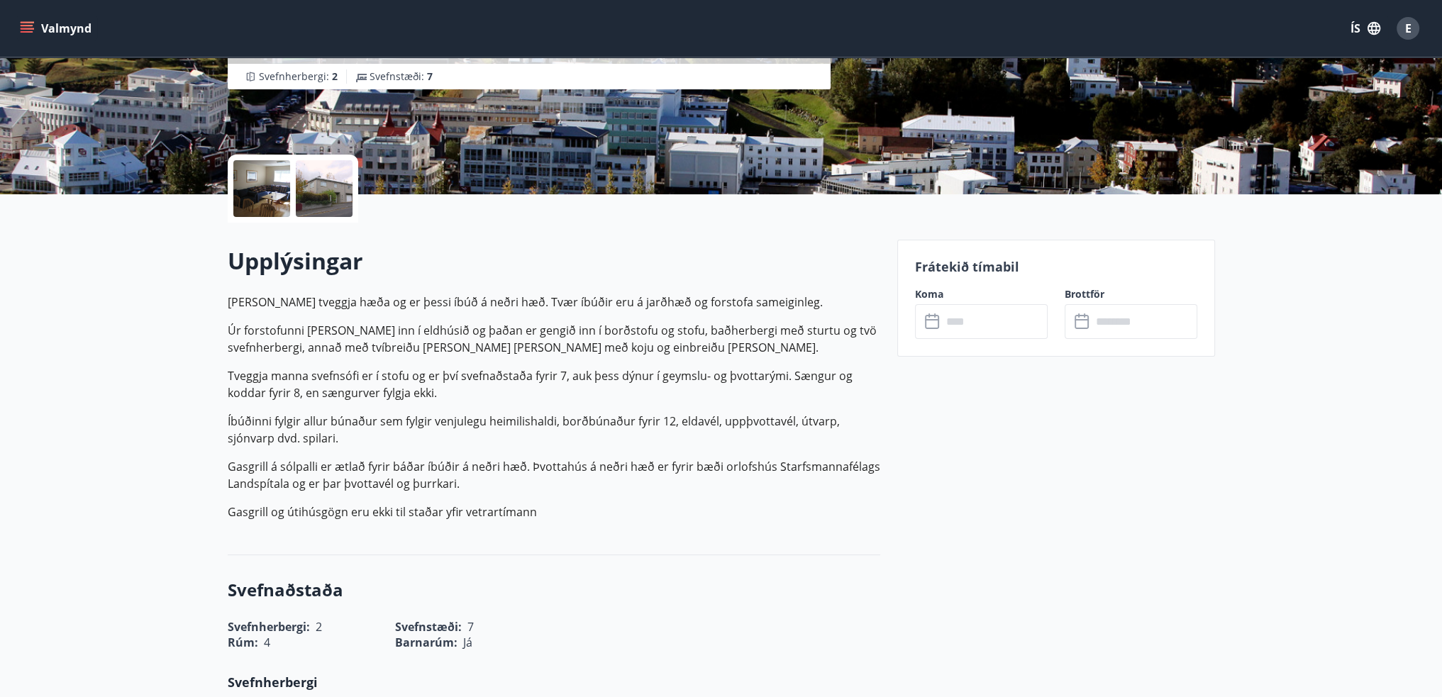
scroll to position [213, 0]
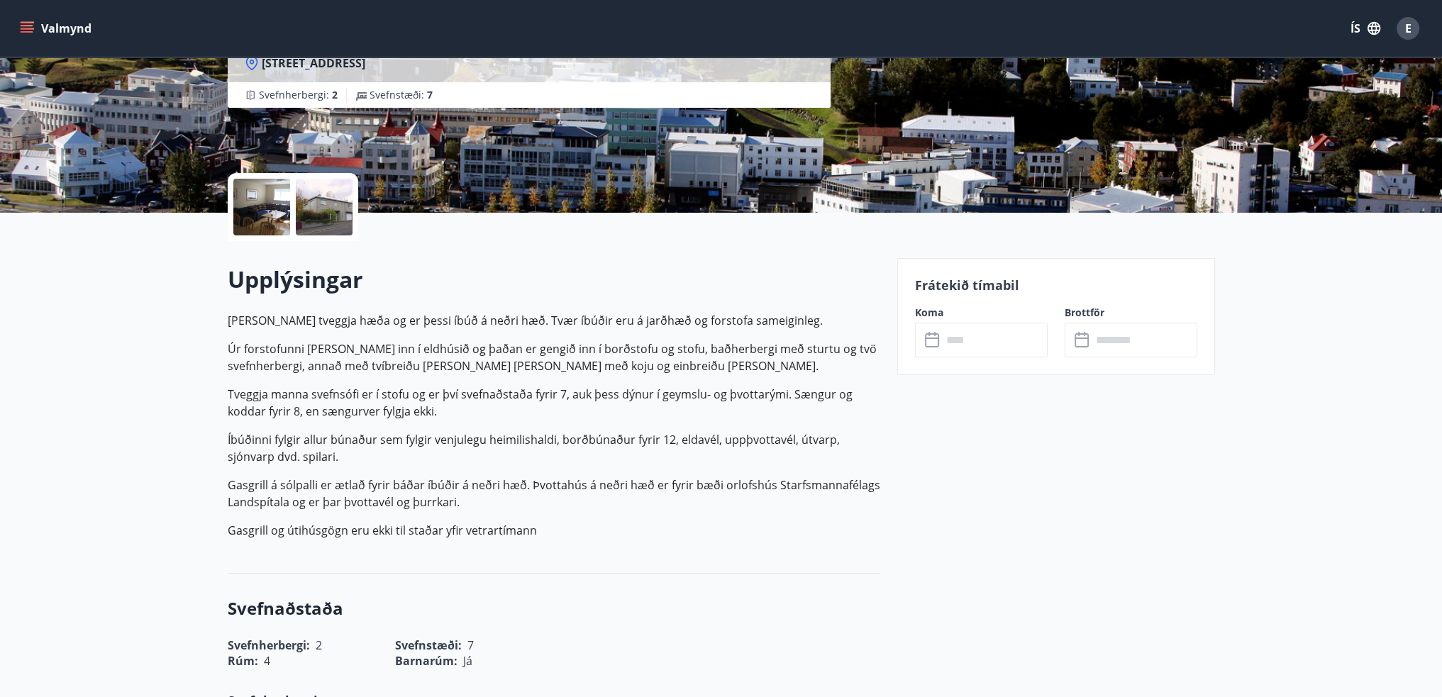
click at [968, 348] on input "text" at bounding box center [995, 340] width 106 height 35
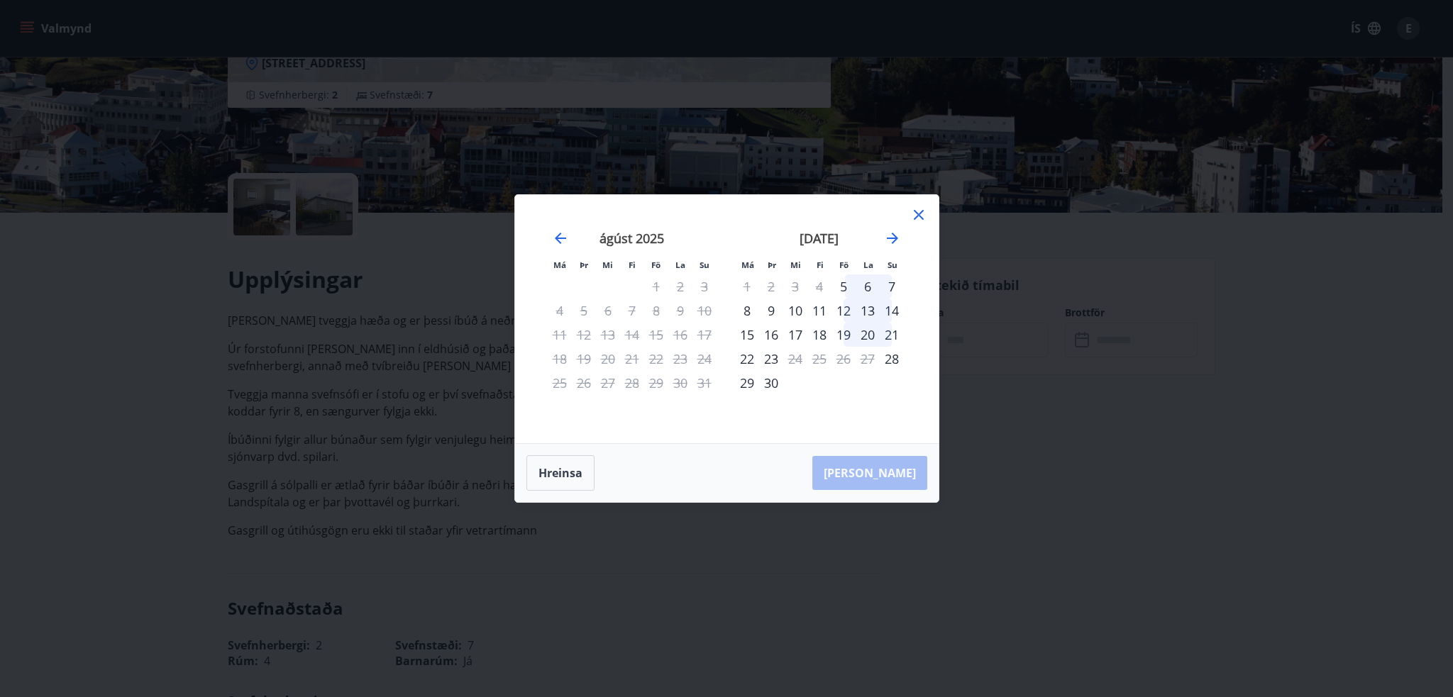
click at [925, 213] on icon at bounding box center [918, 214] width 17 height 17
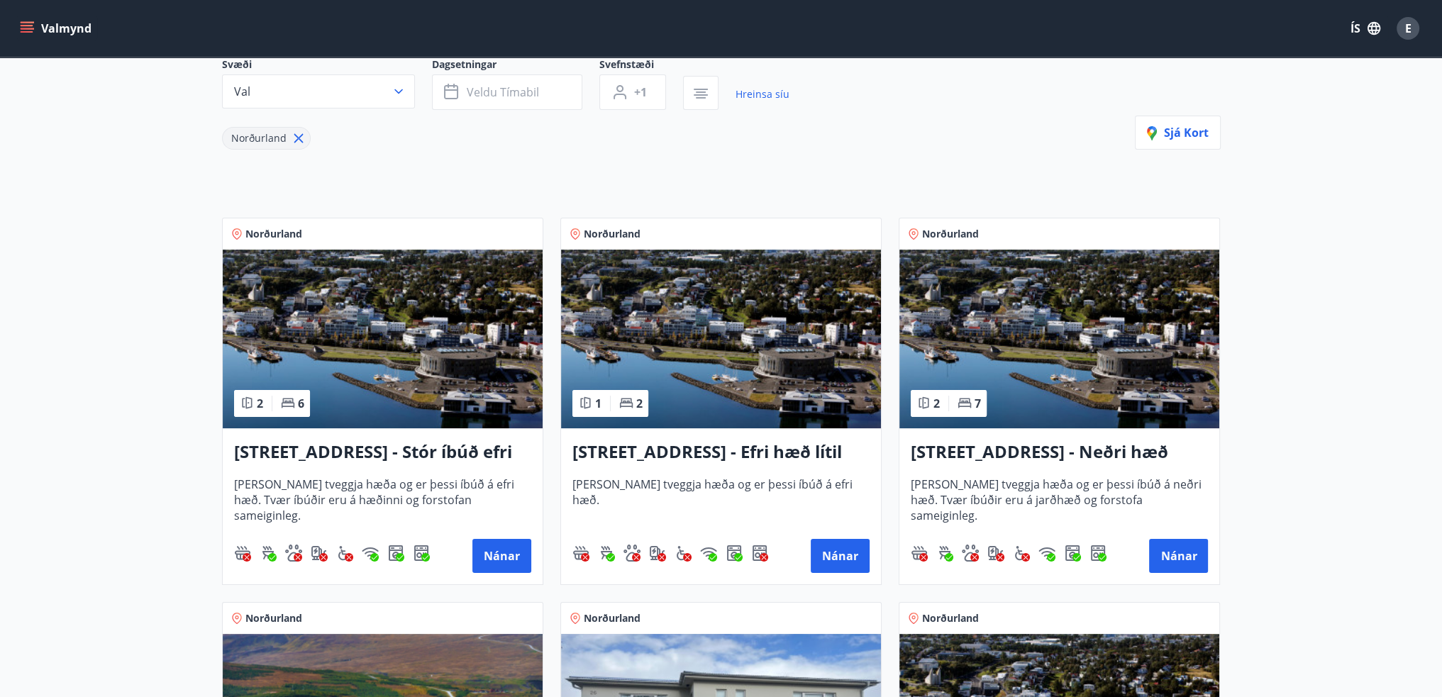
click at [430, 422] on img at bounding box center [383, 339] width 320 height 179
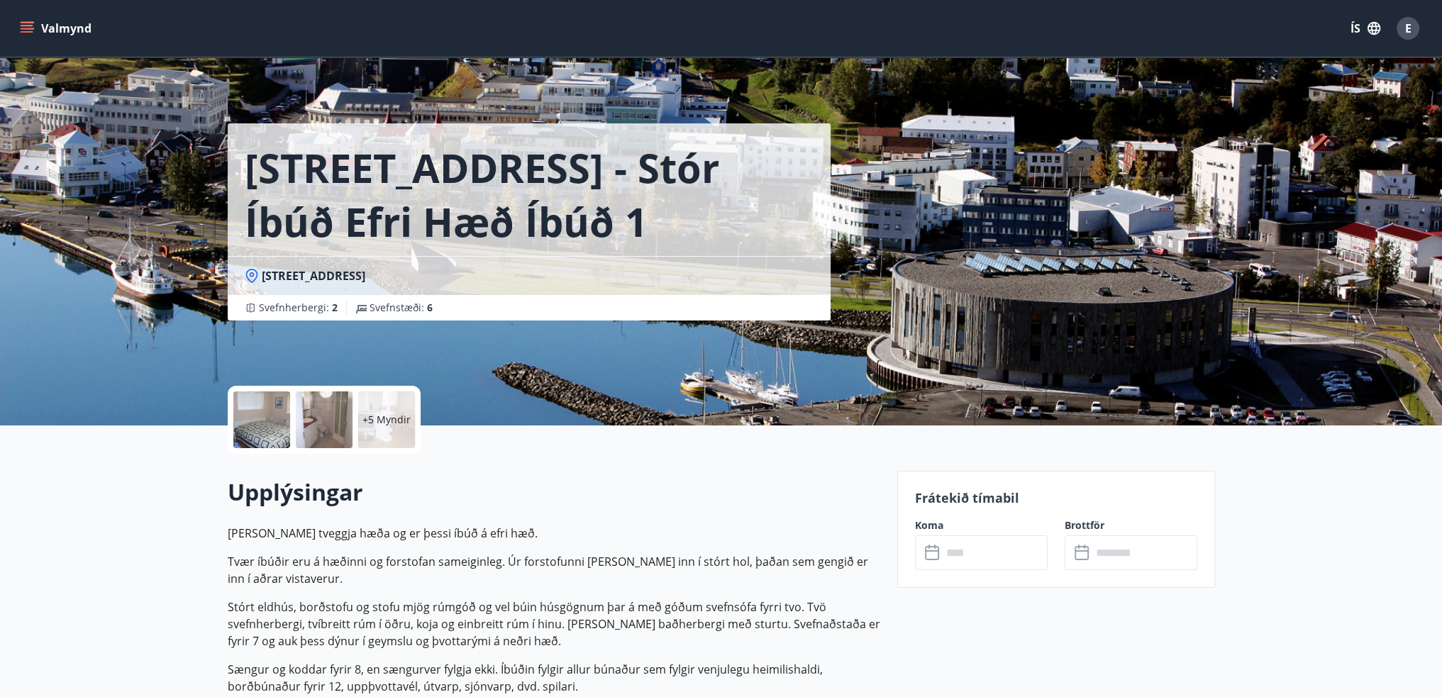
click at [1013, 549] on input "text" at bounding box center [995, 553] width 106 height 35
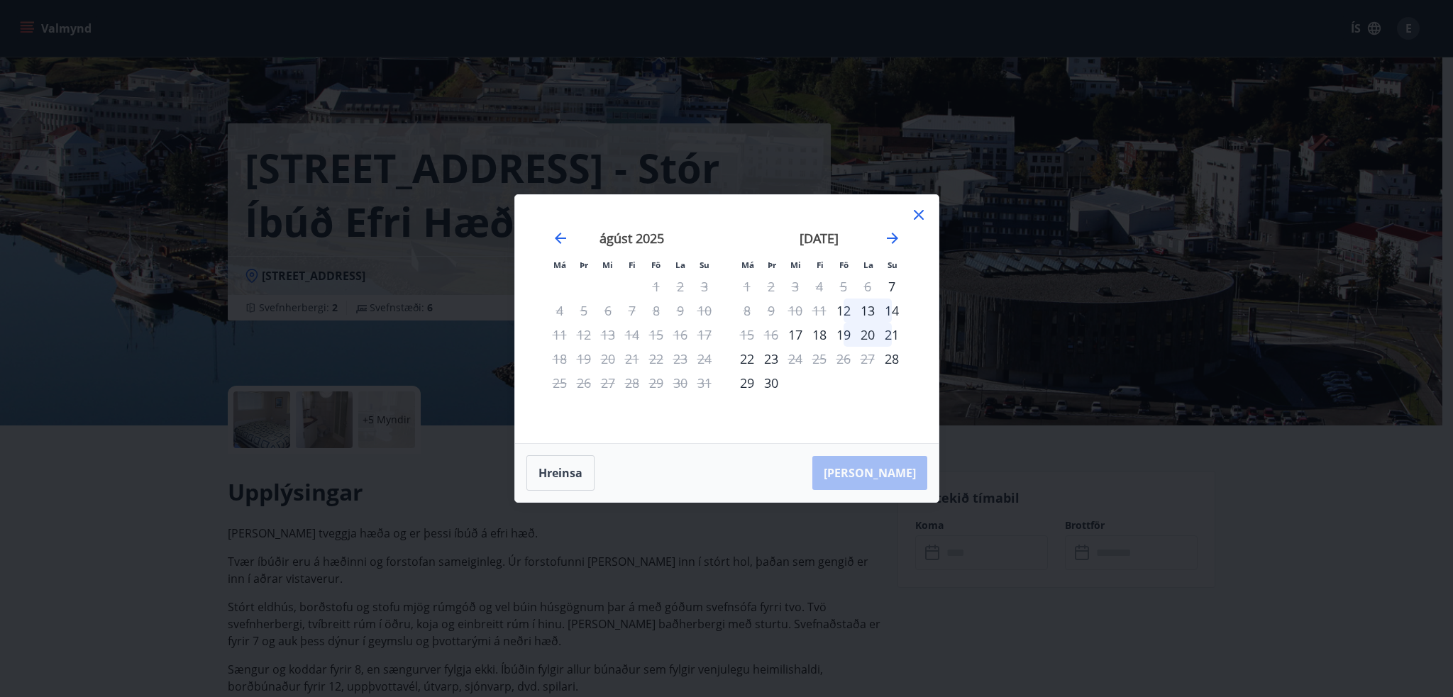
click at [915, 221] on icon at bounding box center [918, 214] width 17 height 17
